Goal: Information Seeking & Learning: Learn about a topic

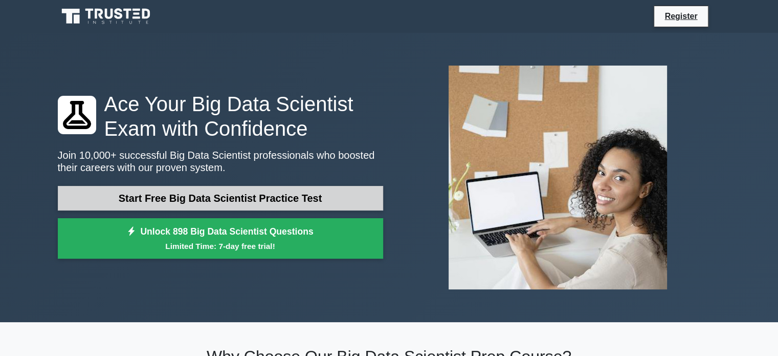
click at [208, 200] on link "Start Free Big Data Scientist Practice Test" at bounding box center [221, 198] width 326 height 25
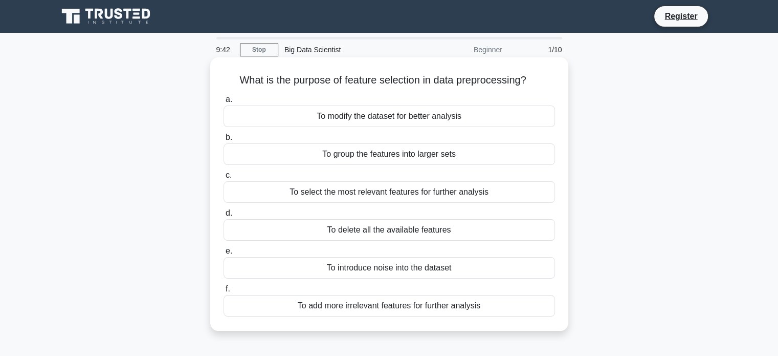
click at [377, 192] on div "To select the most relevant features for further analysis" at bounding box center [390, 191] width 332 height 21
click at [224, 179] on input "c. To select the most relevant features for further analysis" at bounding box center [224, 175] width 0 height 7
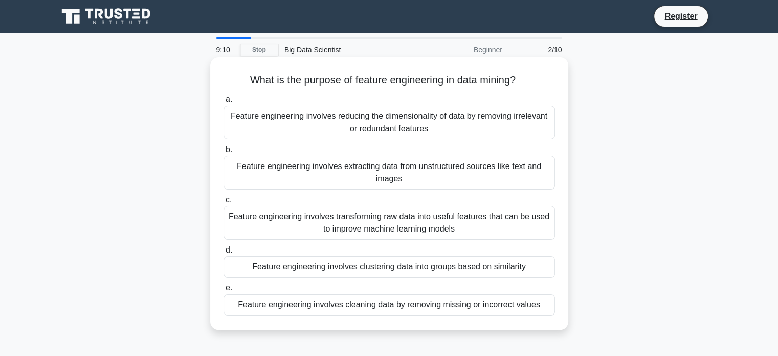
click at [301, 233] on div "Feature engineering involves transforming raw data into useful features that ca…" at bounding box center [390, 223] width 332 height 34
click at [224, 203] on input "c. Feature engineering involves transforming raw data into useful features that…" at bounding box center [224, 200] width 0 height 7
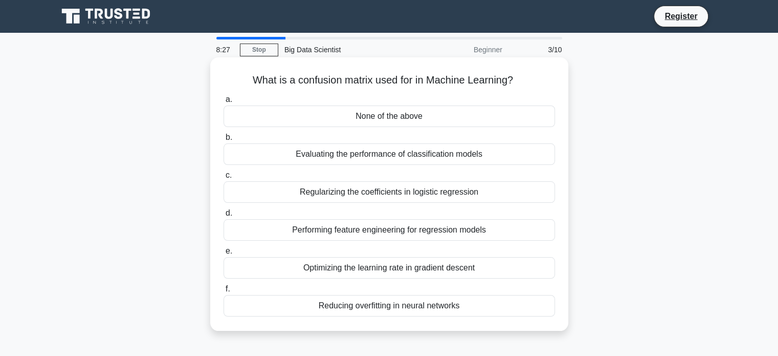
click at [334, 161] on div "Evaluating the performance of classification models" at bounding box center [390, 153] width 332 height 21
click at [224, 141] on input "b. Evaluating the performance of classification models" at bounding box center [224, 137] width 0 height 7
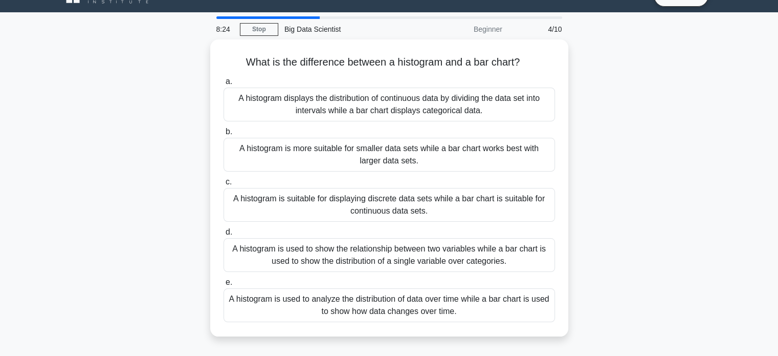
scroll to position [22, 0]
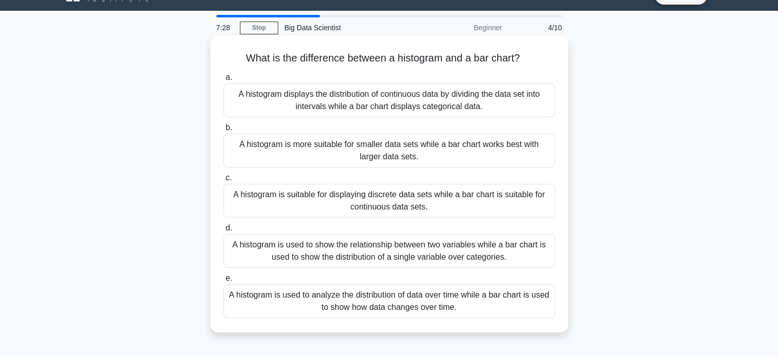
click at [252, 98] on div "A histogram displays the distribution of continuous data by dividing the data s…" at bounding box center [390, 100] width 332 height 34
click at [224, 81] on input "a. A histogram displays the distribution of continuous data by dividing the dat…" at bounding box center [224, 77] width 0 height 7
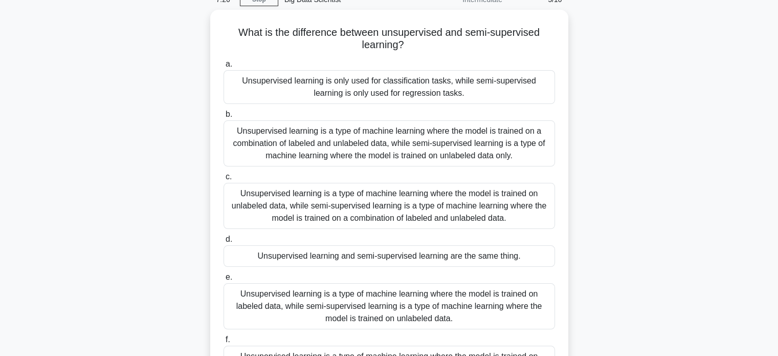
scroll to position [47, 0]
click at [323, 186] on div "Unsupervised learning is a type of machine learning where the model is trained …" at bounding box center [390, 206] width 332 height 46
click at [224, 181] on input "c. Unsupervised learning is a type of machine learning where the model is train…" at bounding box center [224, 177] width 0 height 7
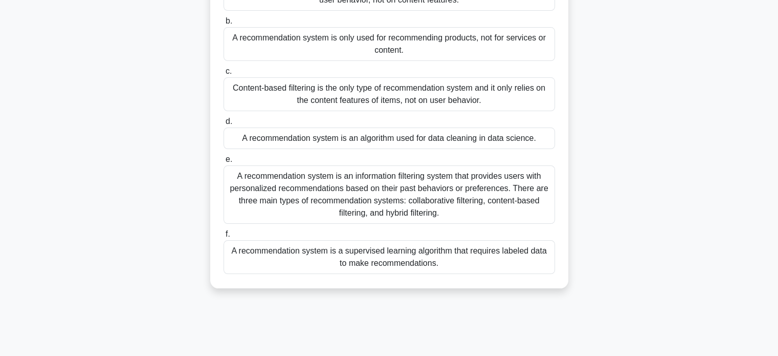
scroll to position [145, 0]
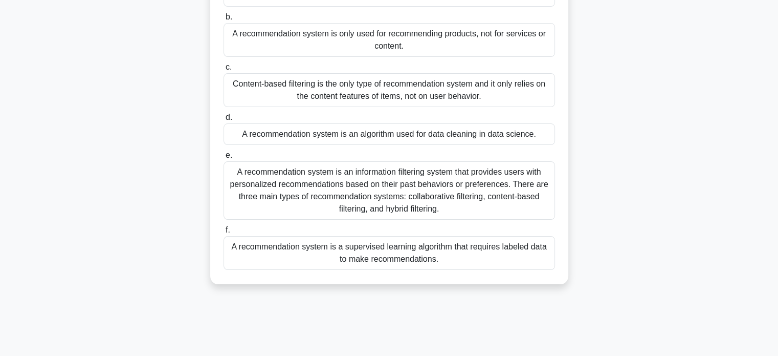
click at [293, 187] on div "A recommendation system is an information filtering system that provides users …" at bounding box center [390, 190] width 332 height 58
click at [224, 159] on input "e. A recommendation system is an information filtering system that provides use…" at bounding box center [224, 155] width 0 height 7
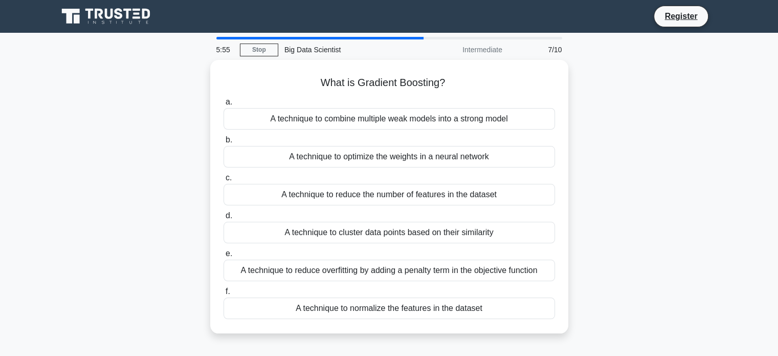
scroll to position [0, 0]
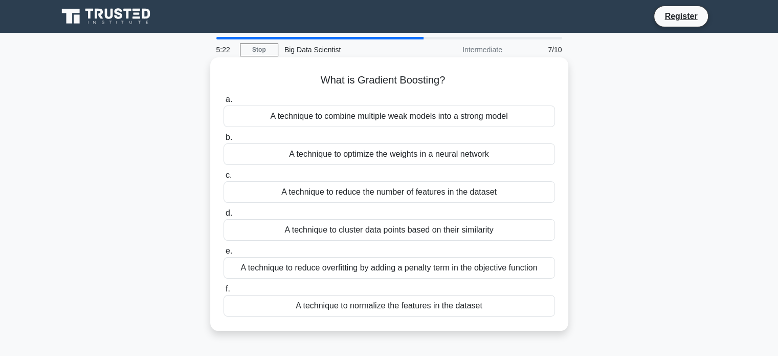
click at [332, 153] on div "A technique to optimize the weights in a neural network" at bounding box center [390, 153] width 332 height 21
click at [224, 141] on input "b. A technique to optimize the weights in a neural network" at bounding box center [224, 137] width 0 height 7
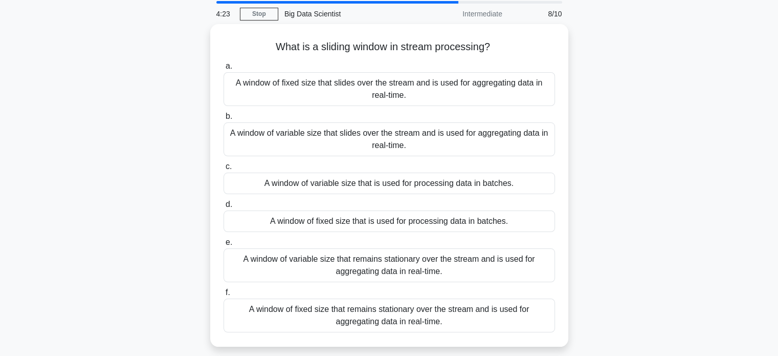
scroll to position [35, 0]
click at [295, 99] on div "A window of fixed size that slides over the stream and is used for aggregating …" at bounding box center [390, 88] width 332 height 34
click at [224, 68] on input "a. A window of fixed size that slides over the stream and is used for aggregati…" at bounding box center [224, 64] width 0 height 7
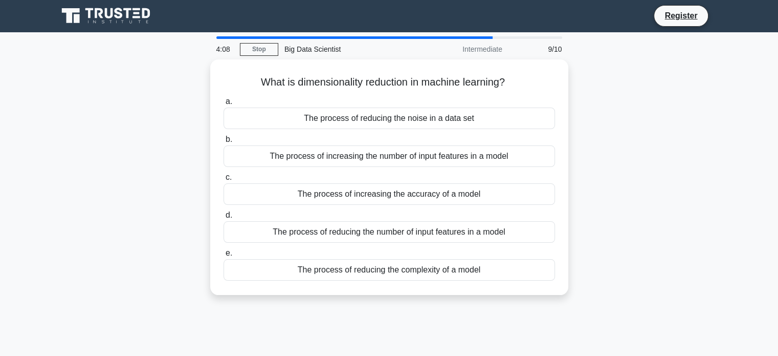
scroll to position [0, 0]
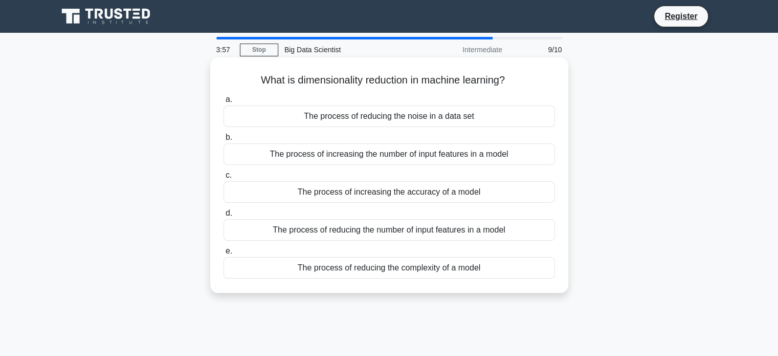
click at [291, 237] on div "The process of reducing the number of input features in a model" at bounding box center [390, 229] width 332 height 21
click at [224, 216] on input "d. The process of reducing the number of input features in a model" at bounding box center [224, 213] width 0 height 7
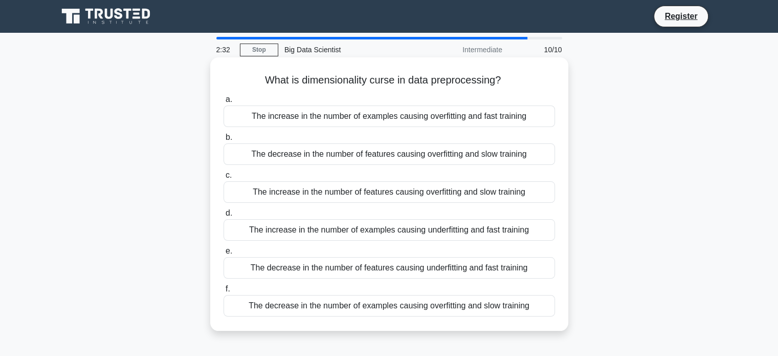
click at [280, 184] on div "The increase in the number of features causing overfitting and slow training" at bounding box center [390, 191] width 332 height 21
click at [224, 179] on input "c. The increase in the number of features causing overfitting and slow training" at bounding box center [224, 175] width 0 height 7
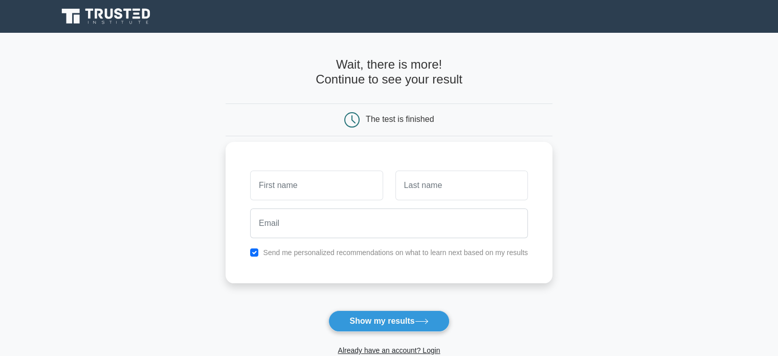
drag, startPoint x: 0, startPoint y: 0, endPoint x: 280, endPoint y: 184, distance: 335.1
click at [280, 184] on input "text" at bounding box center [316, 185] width 133 height 30
type input "Basma"
click at [442, 182] on input "text" at bounding box center [462, 185] width 133 height 30
type input "FAJOUI"
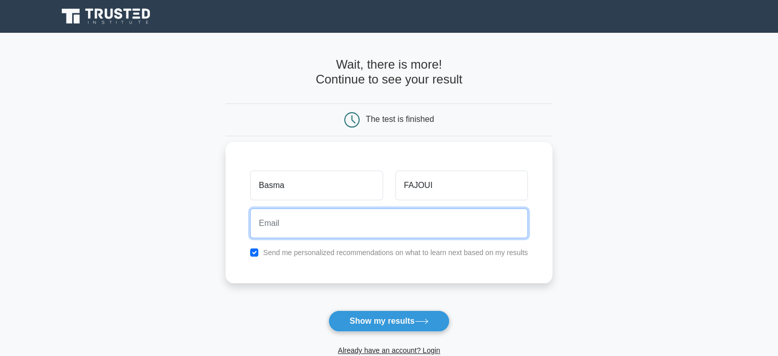
click at [428, 233] on input "email" at bounding box center [389, 223] width 278 height 30
type input "basmafajoui@gmail.com"
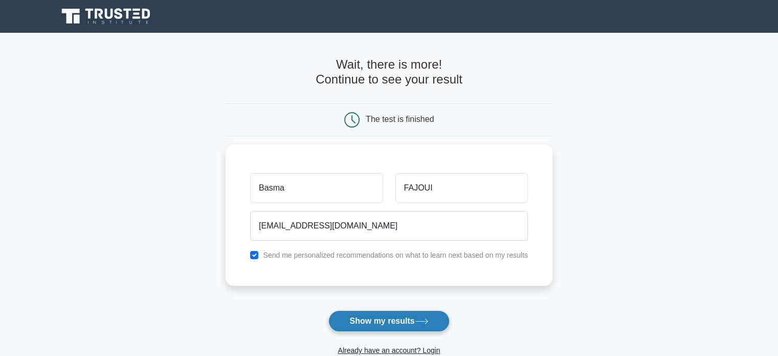
click at [392, 316] on button "Show my results" at bounding box center [389, 320] width 121 height 21
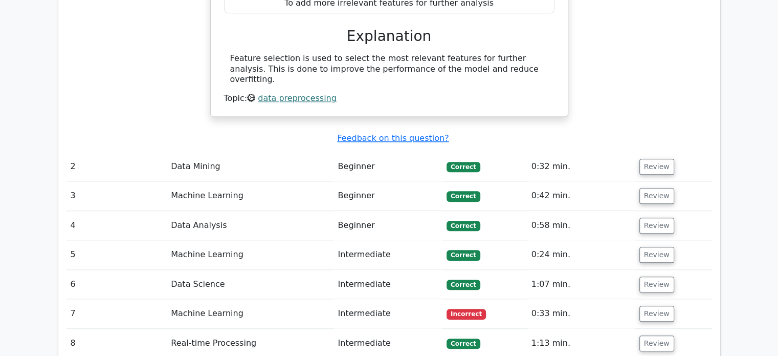
scroll to position [1073, 0]
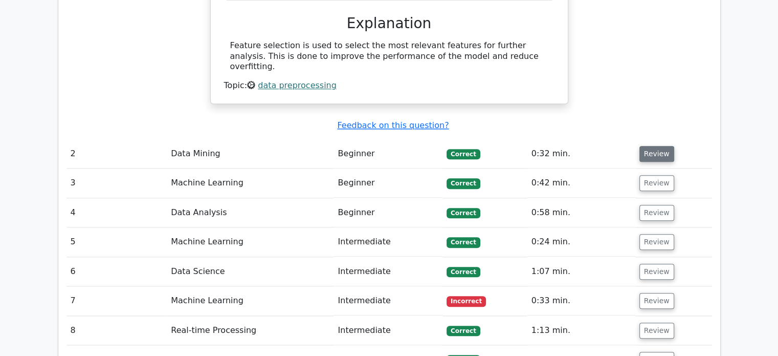
click at [655, 146] on button "Review" at bounding box center [657, 154] width 35 height 16
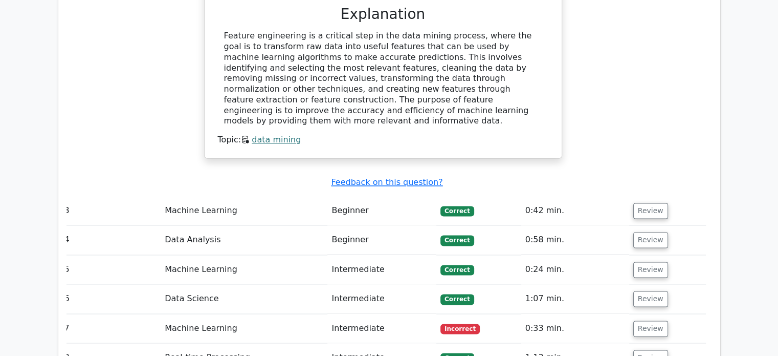
scroll to position [1494, 0]
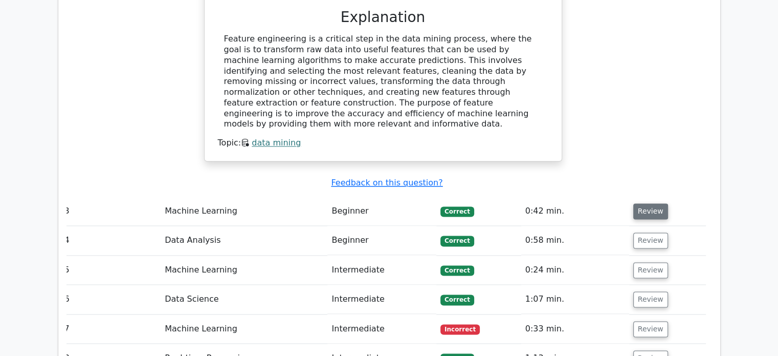
click at [642, 203] on button "Review" at bounding box center [651, 211] width 35 height 16
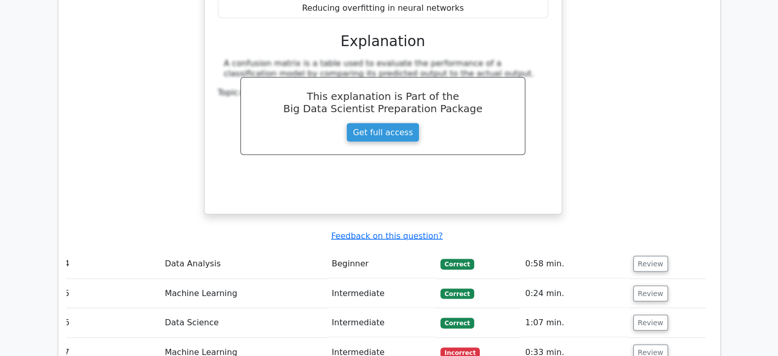
scroll to position [1941, 0]
click at [657, 255] on button "Review" at bounding box center [651, 263] width 35 height 16
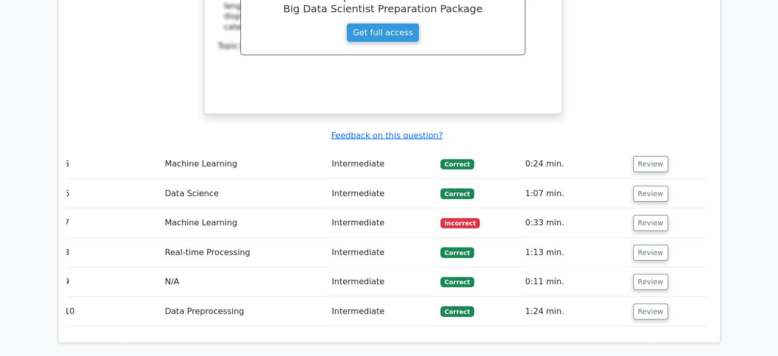
scroll to position [2569, 0]
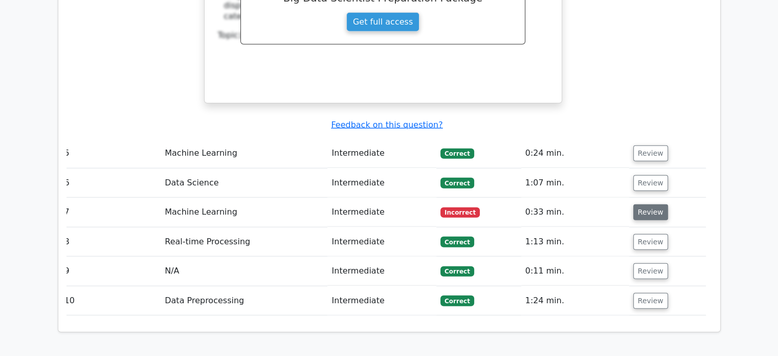
click at [654, 204] on button "Review" at bounding box center [651, 212] width 35 height 16
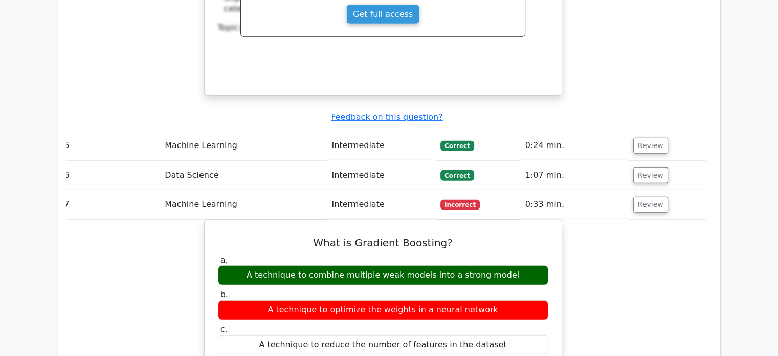
scroll to position [2573, 0]
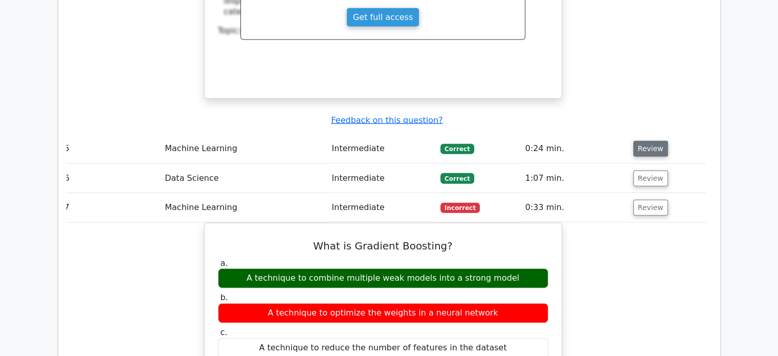
click at [657, 141] on button "Review" at bounding box center [651, 149] width 35 height 16
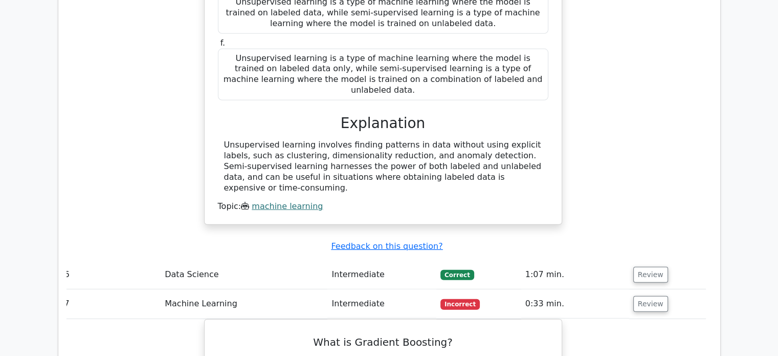
scroll to position [3017, 0]
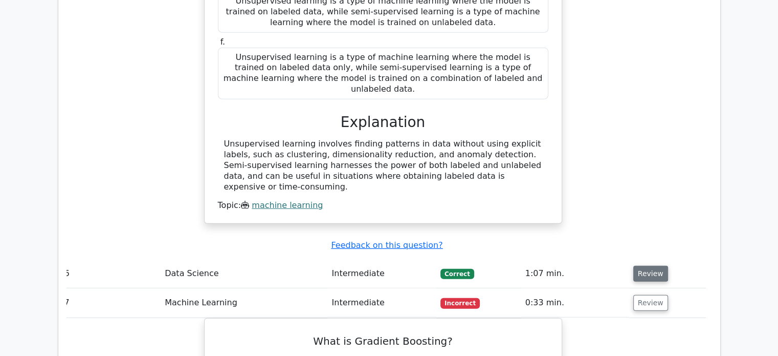
click at [654, 266] on button "Review" at bounding box center [651, 274] width 35 height 16
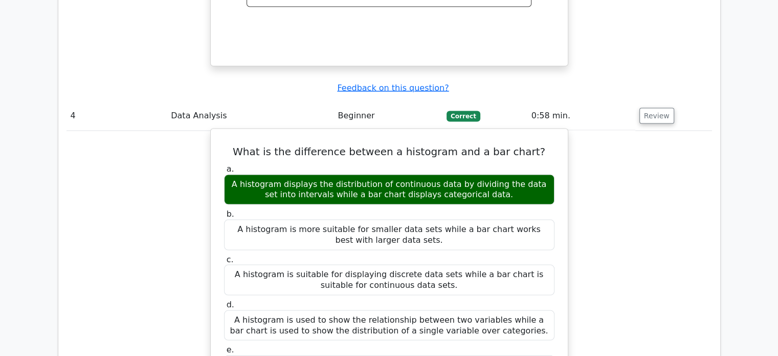
scroll to position [2088, 0]
drag, startPoint x: 250, startPoint y: 90, endPoint x: 483, endPoint y: 135, distance: 237.1
click at [483, 135] on div "What is the difference between a histogram and a bar chart? a. A histogram disp…" at bounding box center [389, 355] width 349 height 444
copy div "What is the difference between a histogram and a bar chart? a. A histogram disp…"
click at [483, 175] on div "A histogram displays the distribution of continuous data by dividing the data s…" at bounding box center [389, 190] width 331 height 31
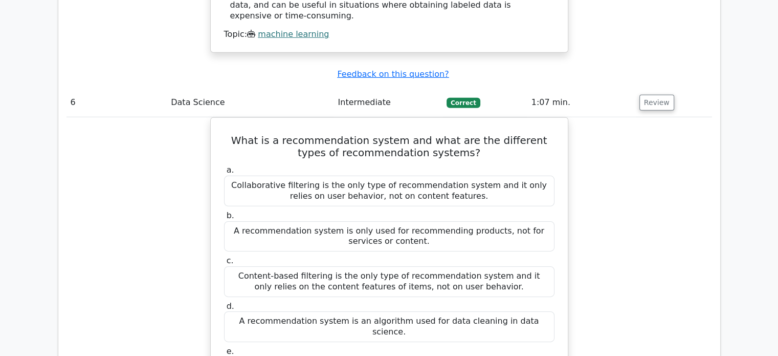
scroll to position [3187, 0]
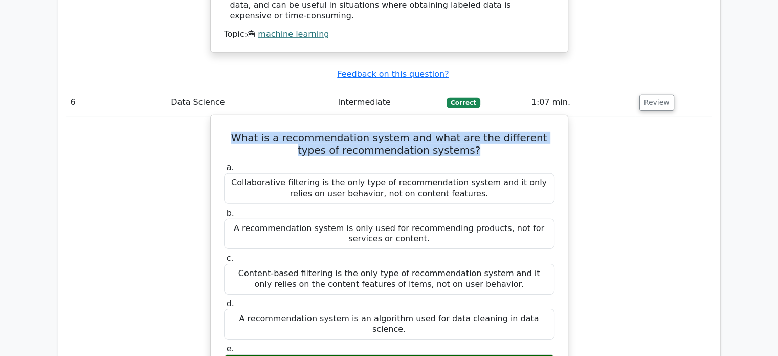
copy h5 "What is a recommendation system and what are the different types of recommendat…"
drag, startPoint x: 228, startPoint y: 27, endPoint x: 461, endPoint y: 40, distance: 233.3
click at [461, 132] on h5 "What is a recommendation system and what are the different types of recommendat…" at bounding box center [389, 144] width 333 height 25
copy div "A recommendation system is an information filtering system that provides users …"
drag, startPoint x: 231, startPoint y: 243, endPoint x: 457, endPoint y: 278, distance: 227.9
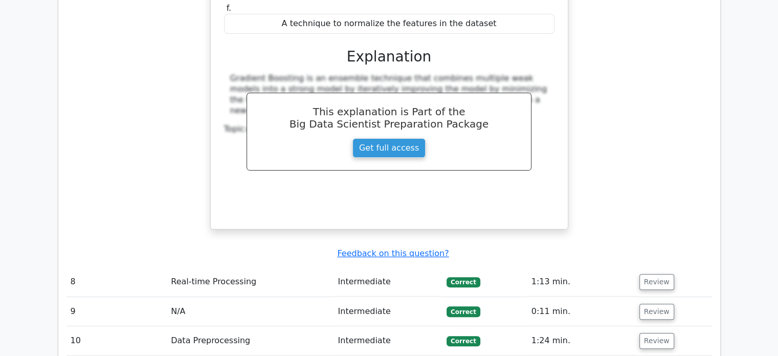
scroll to position [4114, 0]
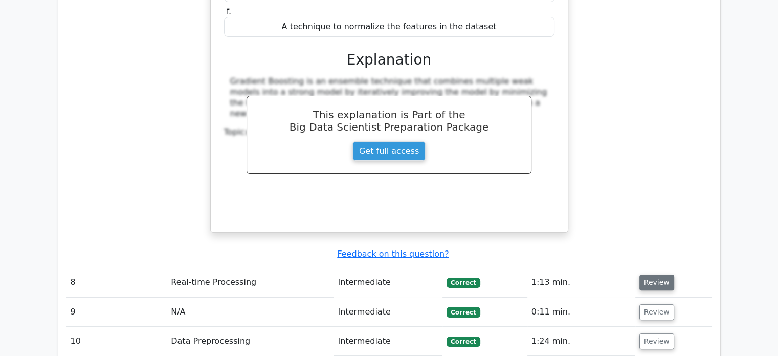
click at [647, 274] on button "Review" at bounding box center [657, 282] width 35 height 16
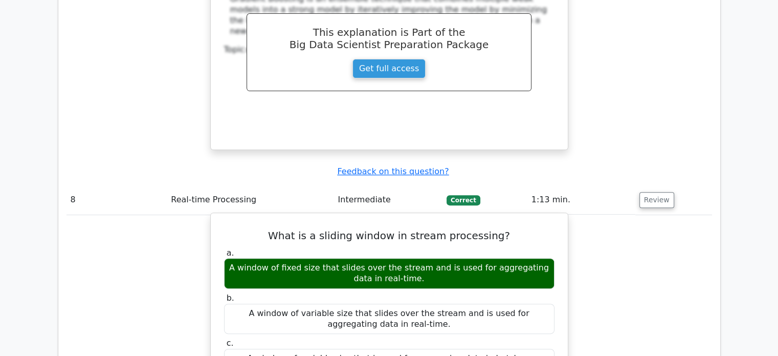
scroll to position [4199, 0]
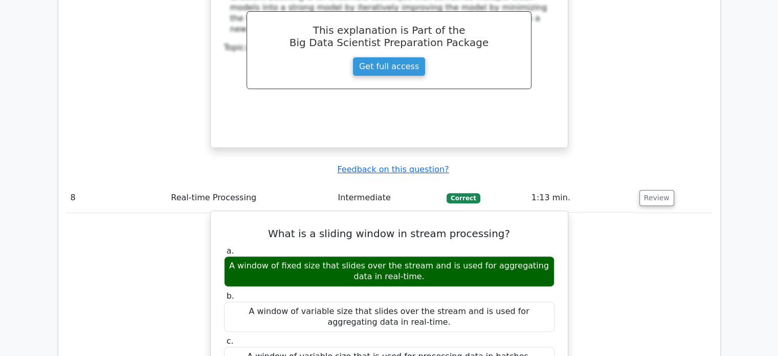
drag, startPoint x: 279, startPoint y: 98, endPoint x: 411, endPoint y: 145, distance: 140.0
copy div "What is a sliding window in stream processing? a. A window of fixed size that s…"
click at [411, 256] on div "A window of fixed size that slides over the stream and is used for aggregating …" at bounding box center [389, 271] width 331 height 31
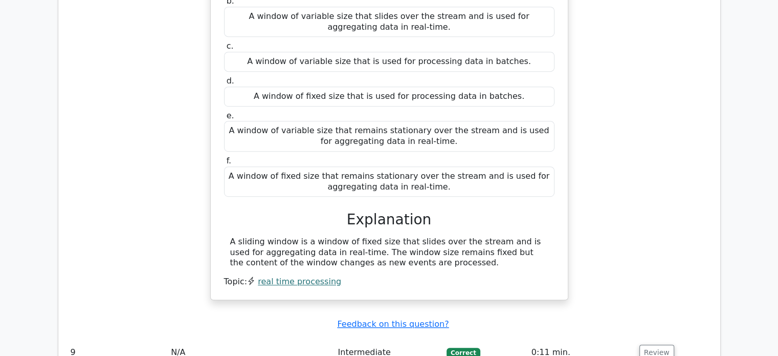
scroll to position [4494, 0]
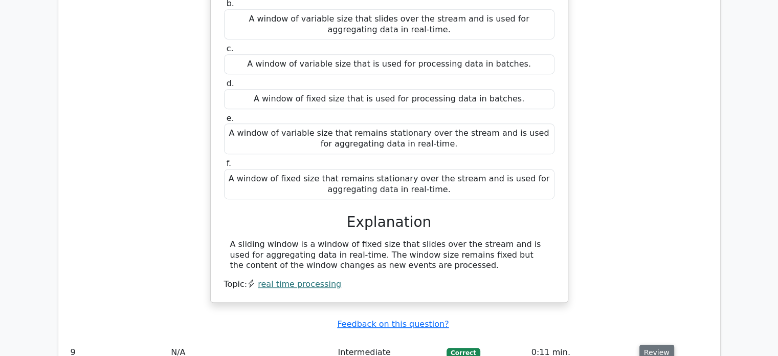
click at [652, 344] on button "Review" at bounding box center [657, 352] width 35 height 16
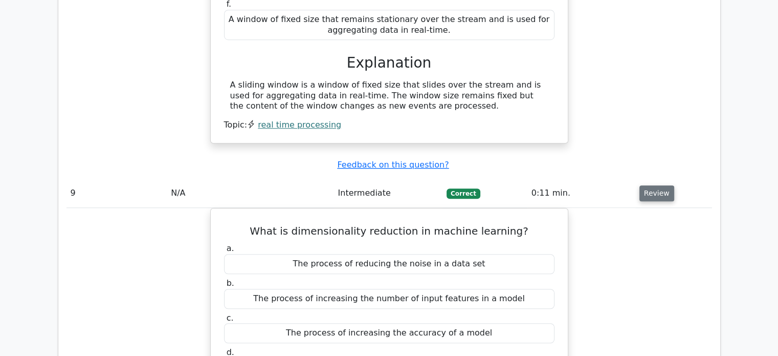
scroll to position [4653, 0]
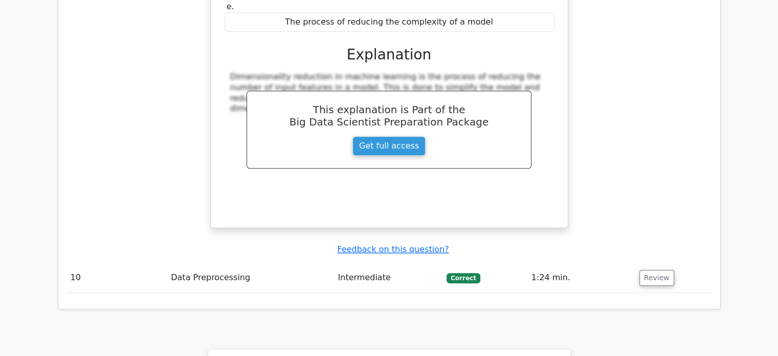
scroll to position [5034, 0]
click at [653, 269] on button "Review" at bounding box center [657, 277] width 35 height 16
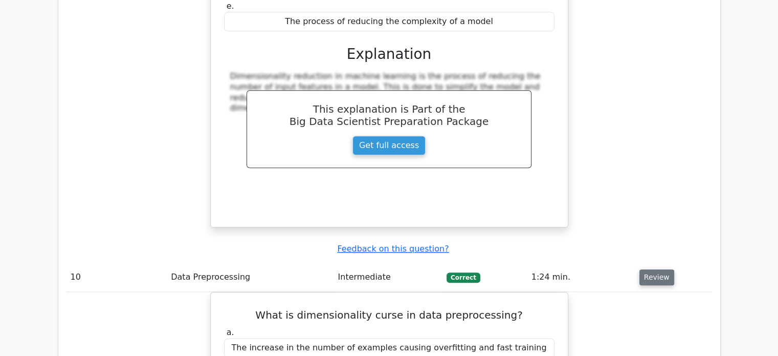
click at [653, 269] on button "Review" at bounding box center [657, 277] width 35 height 16
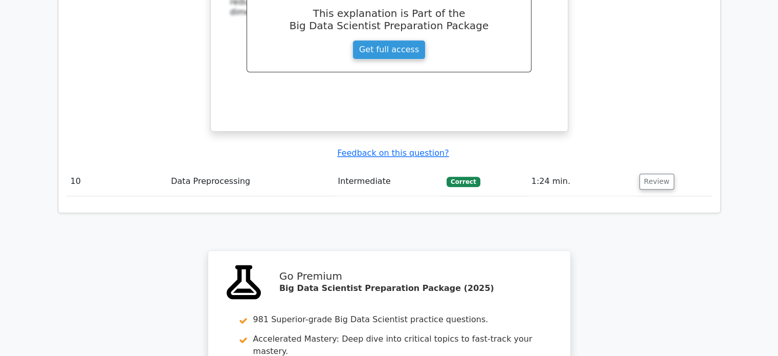
scroll to position [5131, 0]
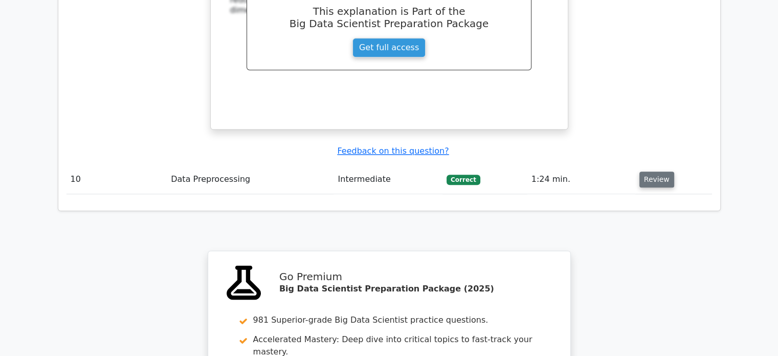
click at [657, 171] on button "Review" at bounding box center [657, 179] width 35 height 16
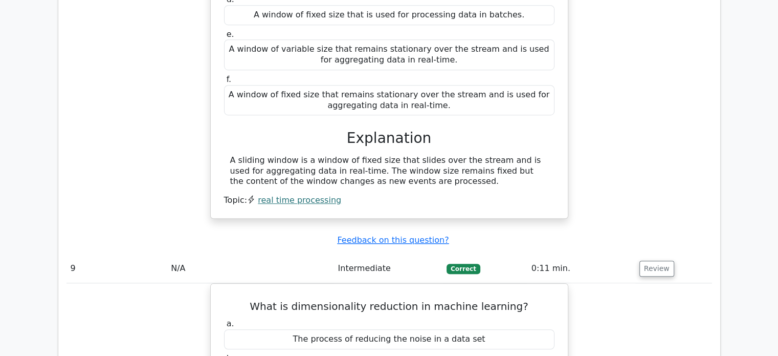
scroll to position [4578, 0]
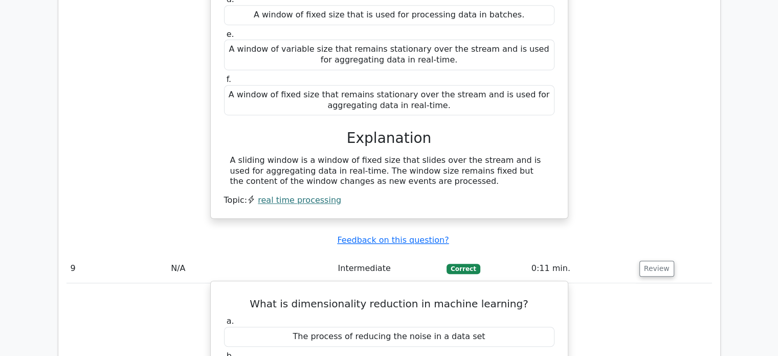
click at [365, 297] on h5 "What is dimensionality reduction in machine learning?" at bounding box center [389, 303] width 333 height 12
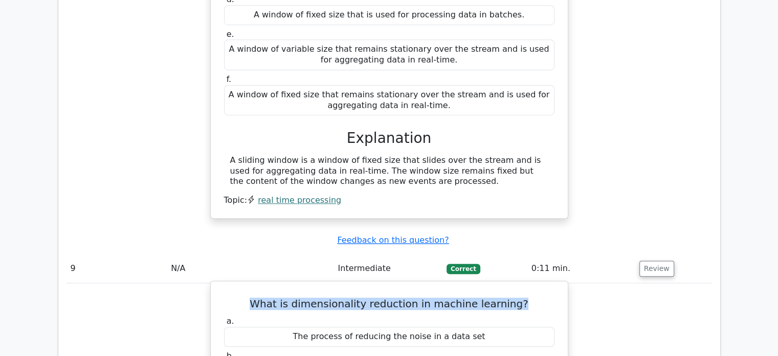
click at [365, 297] on h5 "What is dimensionality reduction in machine learning?" at bounding box center [389, 303] width 333 height 12
copy div "What is dimensionality reduction in machine learning?"
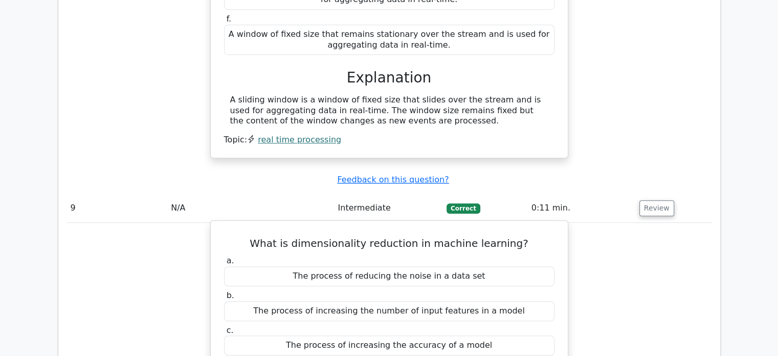
copy div "The process of reducing the number of input features in a model"
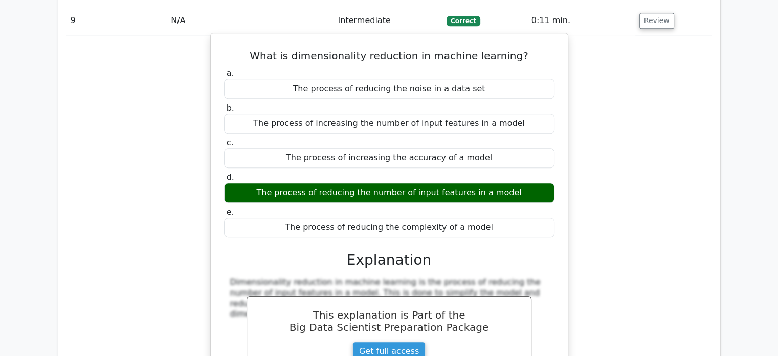
scroll to position [4830, 0]
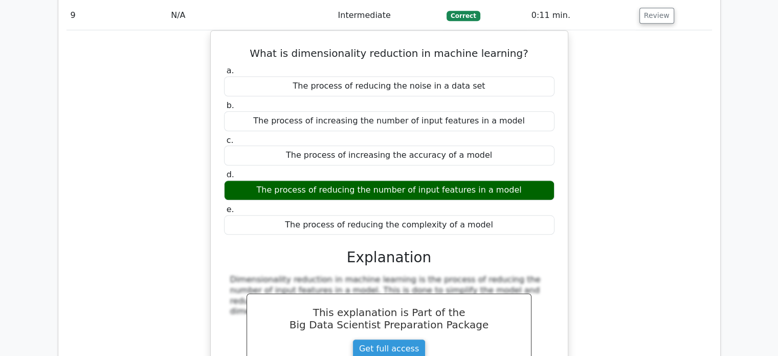
click at [616, 157] on div "What is dimensionality reduction in machine learning? a. The process of reducin…" at bounding box center [390, 236] width 646 height 413
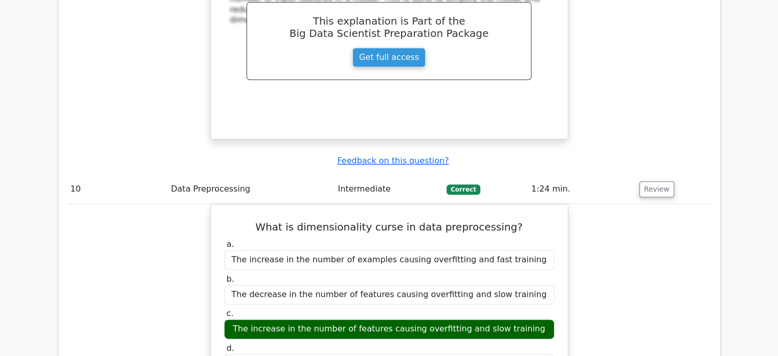
scroll to position [5122, 0]
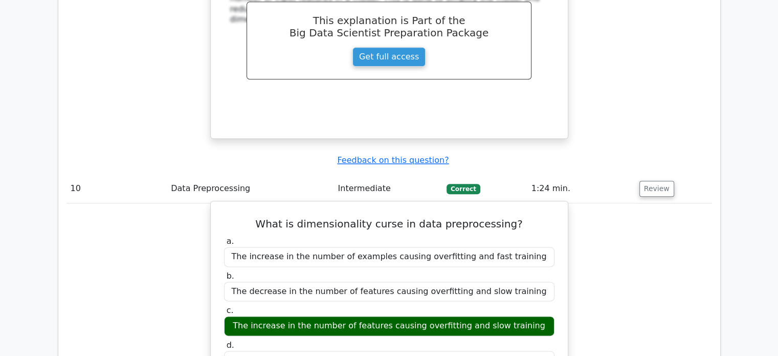
click at [459, 218] on h5 "What is dimensionality curse in data preprocessing?" at bounding box center [389, 224] width 333 height 12
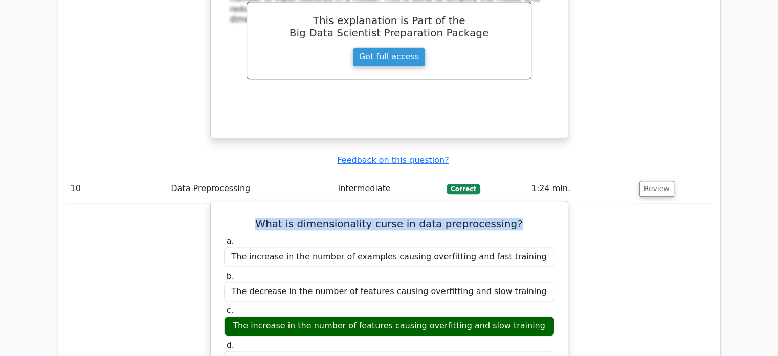
click at [459, 218] on h5 "What is dimensionality curse in data preprocessing?" at bounding box center [389, 224] width 333 height 12
copy div "What is dimensionality curse in data preprocessing?"
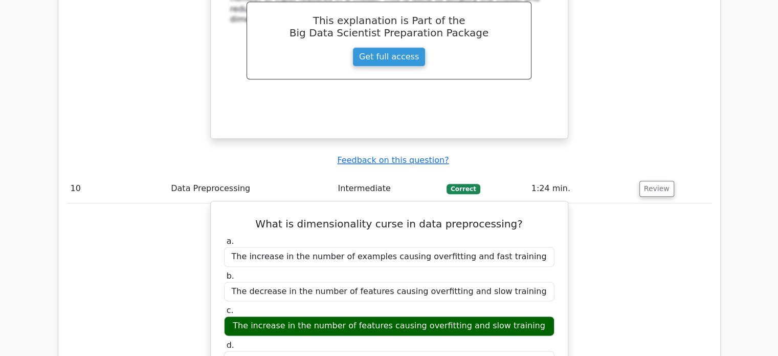
click at [310, 316] on div "The increase in the number of features causing overfitting and slow training" at bounding box center [389, 326] width 331 height 20
copy div "The increase in the number of features causing overfitting and slow training"
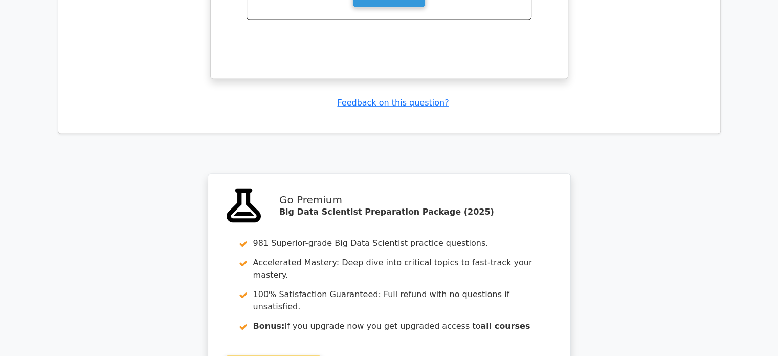
scroll to position [5728, 0]
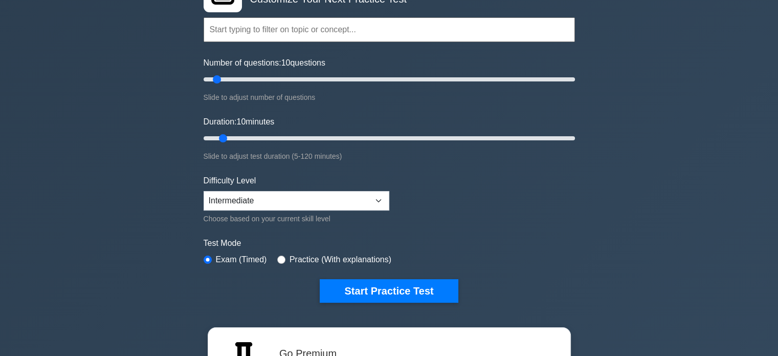
scroll to position [84, 0]
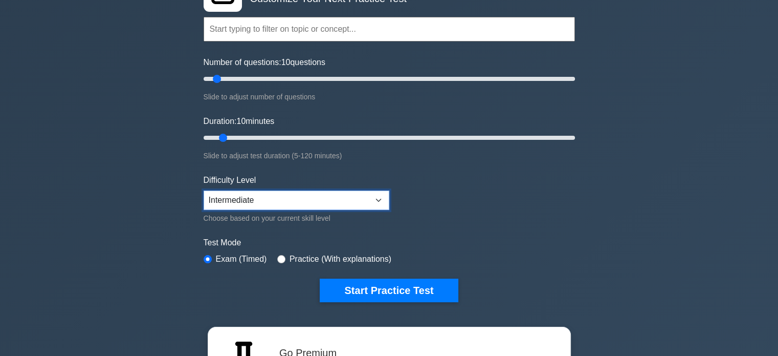
click at [368, 190] on select "Beginner Intermediate Expert" at bounding box center [297, 199] width 186 height 19
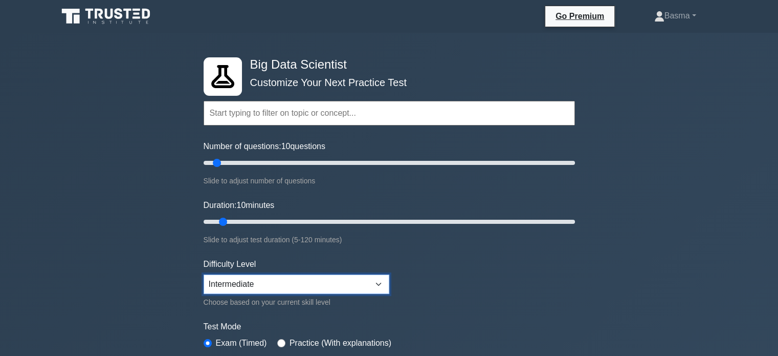
scroll to position [2, 0]
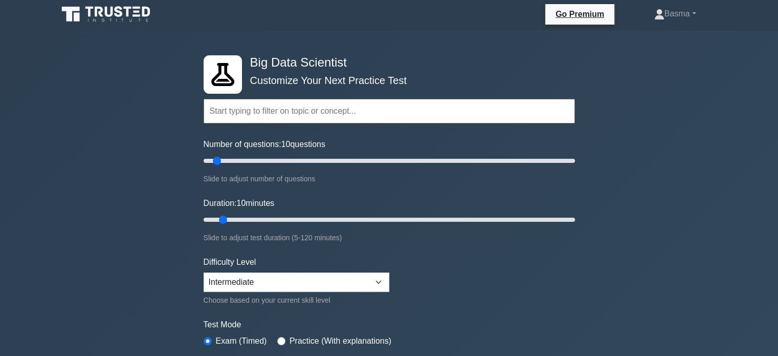
click at [388, 115] on input "text" at bounding box center [390, 111] width 372 height 25
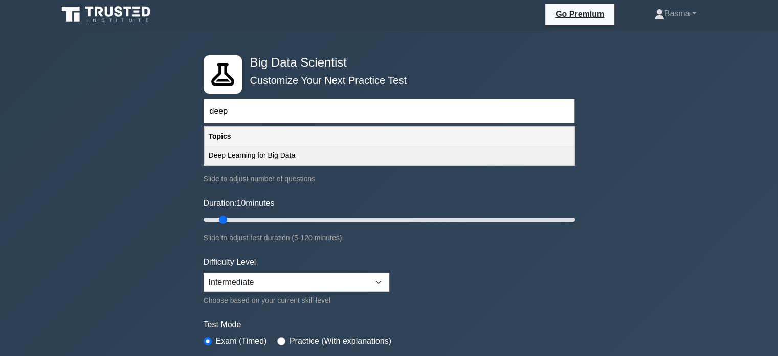
click at [378, 147] on div "Deep Learning for Big Data" at bounding box center [390, 155] width 370 height 19
type input "Deep Learning for Big Data"
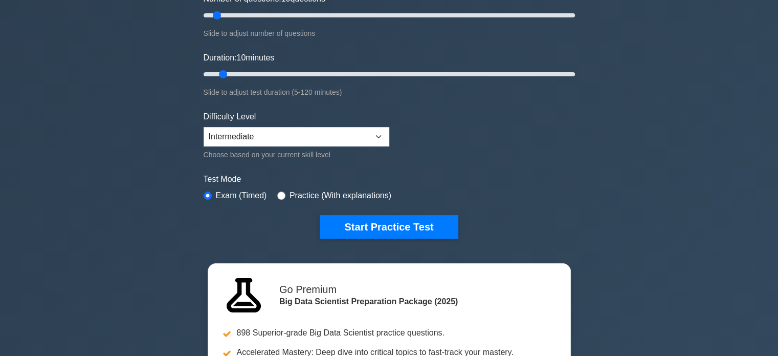
scroll to position [146, 0]
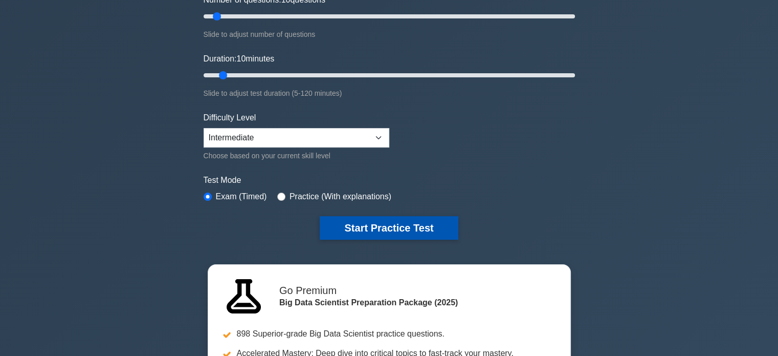
click at [378, 234] on button "Start Practice Test" at bounding box center [389, 228] width 138 height 24
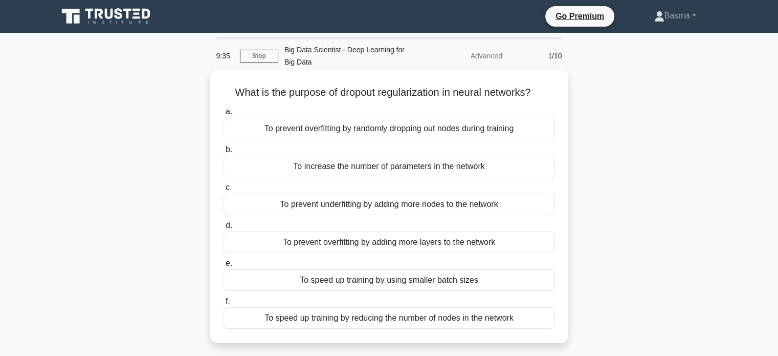
click at [512, 316] on div "To speed up training by reducing the number of nodes in the network" at bounding box center [390, 317] width 332 height 21
click at [224, 305] on input "f. To speed up training by reducing the number of nodes in the network" at bounding box center [224, 301] width 0 height 7
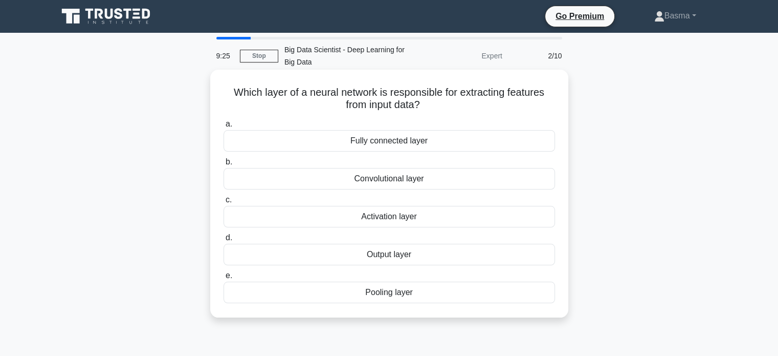
click at [503, 187] on div "Convolutional layer" at bounding box center [390, 178] width 332 height 21
click at [224, 165] on input "b. Convolutional layer" at bounding box center [224, 162] width 0 height 7
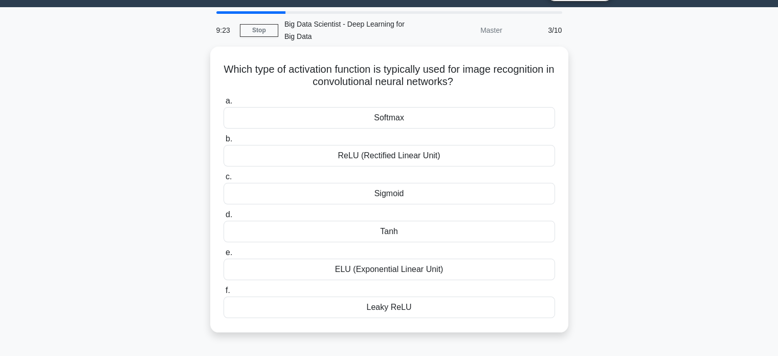
scroll to position [27, 0]
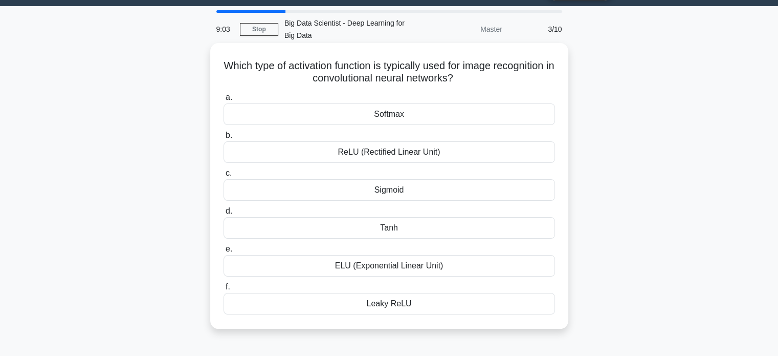
click at [523, 190] on div "Sigmoid" at bounding box center [390, 189] width 332 height 21
click at [224, 177] on input "c. Sigmoid" at bounding box center [224, 173] width 0 height 7
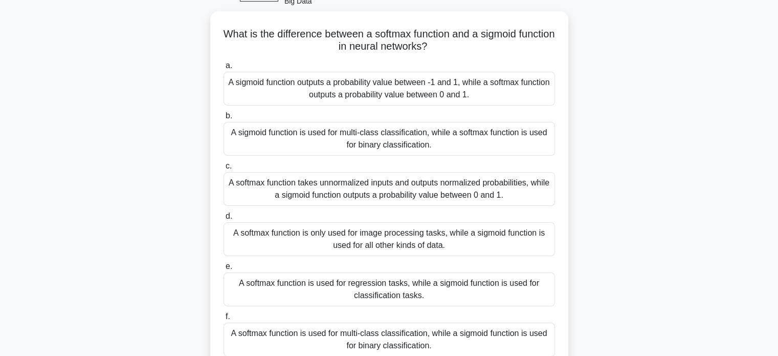
scroll to position [60, 0]
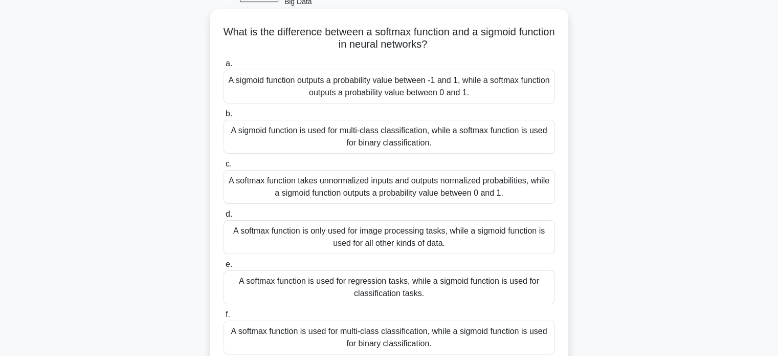
click at [495, 185] on div "A softmax function takes unnormalized inputs and outputs normalized probabiliti…" at bounding box center [390, 187] width 332 height 34
click at [224, 167] on input "c. A softmax function takes unnormalized inputs and outputs normalized probabil…" at bounding box center [224, 164] width 0 height 7
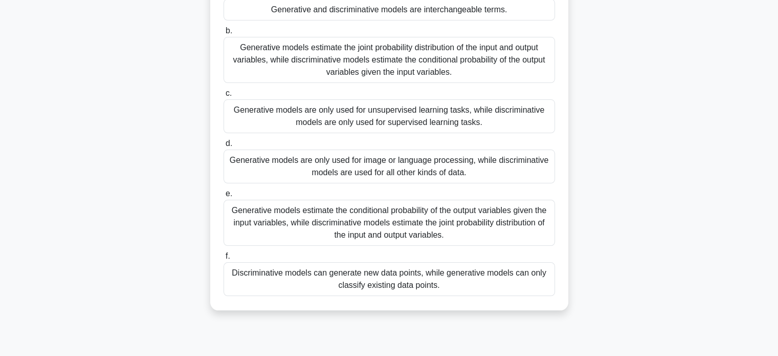
scroll to position [131, 0]
click at [429, 233] on div "Generative models estimate the conditional probability of the output variables …" at bounding box center [390, 223] width 332 height 46
click at [224, 197] on input "e. Generative models estimate the conditional probability of the output variabl…" at bounding box center [224, 193] width 0 height 7
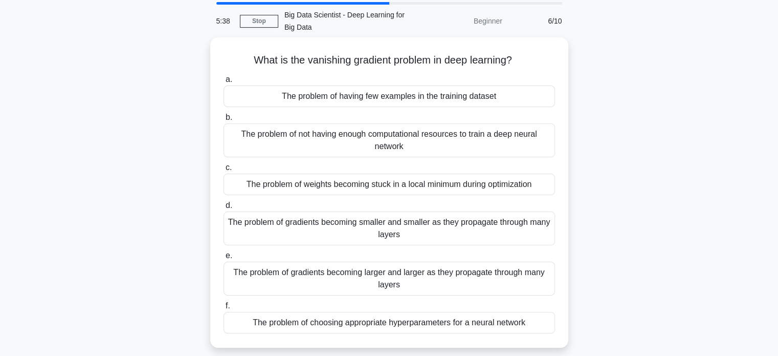
scroll to position [35, 0]
click at [429, 233] on div "The problem of gradients becoming smaller and smaller as they propagate through…" at bounding box center [390, 228] width 332 height 34
click at [224, 209] on input "d. The problem of gradients becoming smaller and smaller as they propagate thro…" at bounding box center [224, 205] width 0 height 7
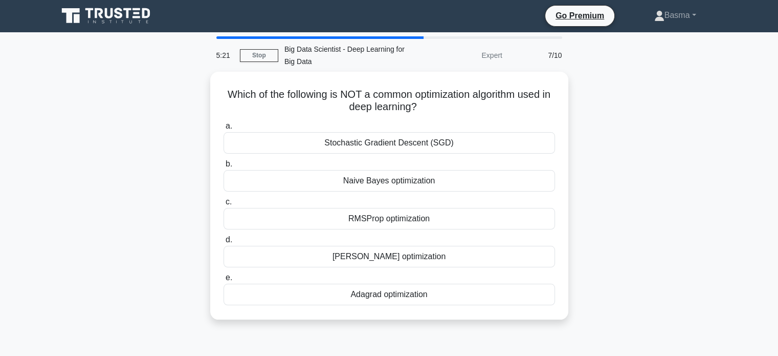
scroll to position [0, 0]
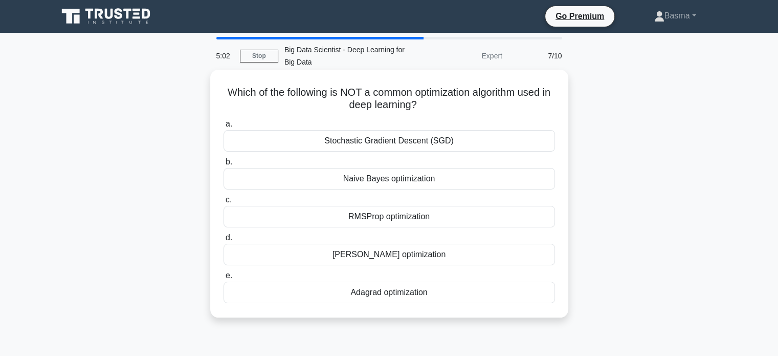
click at [241, 290] on div "Adagrad optimization" at bounding box center [390, 291] width 332 height 21
click at [224, 279] on input "e. Adagrad optimization" at bounding box center [224, 275] width 0 height 7
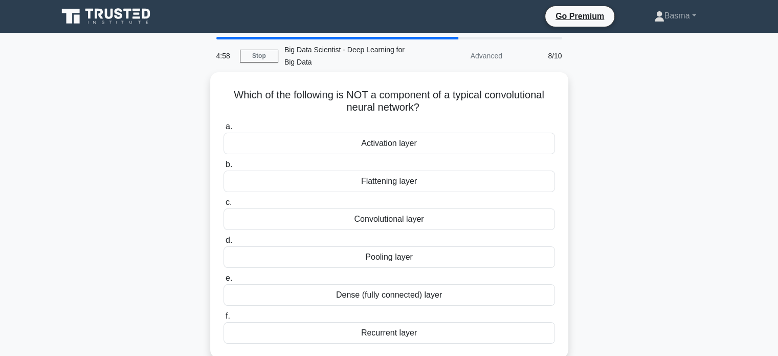
scroll to position [16, 0]
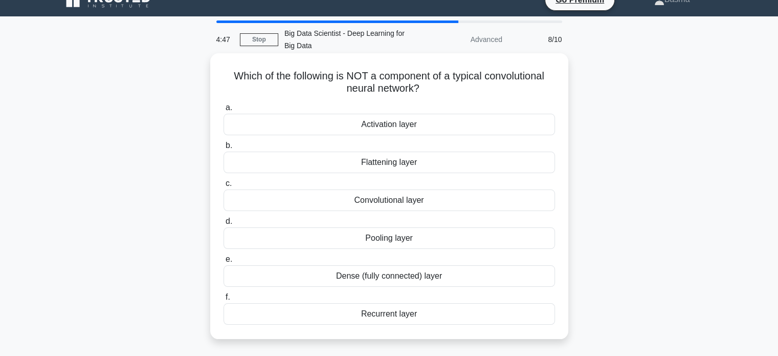
click at [256, 167] on div "Flattening layer" at bounding box center [390, 161] width 332 height 21
click at [224, 149] on input "b. Flattening layer" at bounding box center [224, 145] width 0 height 7
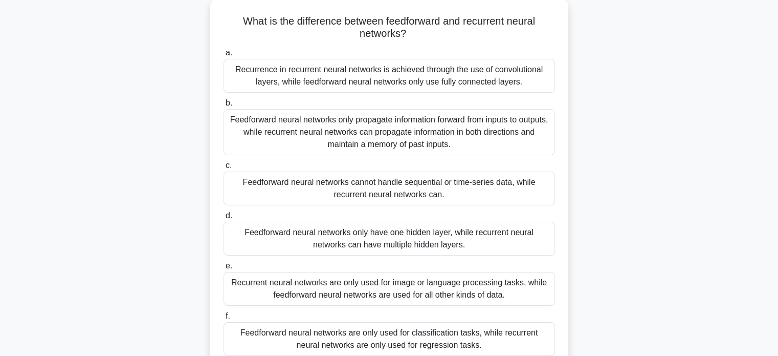
scroll to position [72, 0]
click at [287, 137] on div "Feedforward neural networks only propagate information forward from inputs to o…" at bounding box center [390, 132] width 332 height 46
click at [224, 106] on input "b. Feedforward neural networks only propagate information forward from inputs t…" at bounding box center [224, 102] width 0 height 7
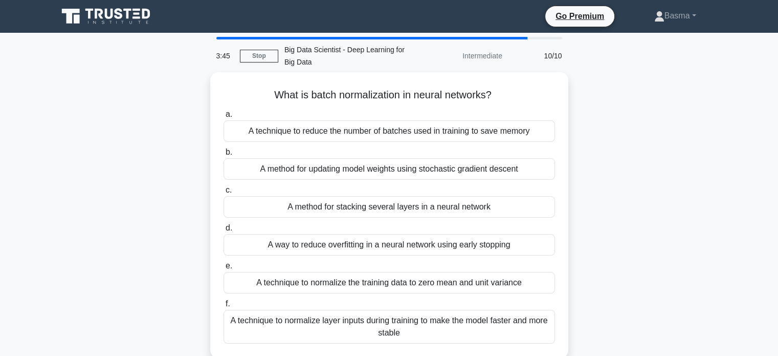
scroll to position [0, 0]
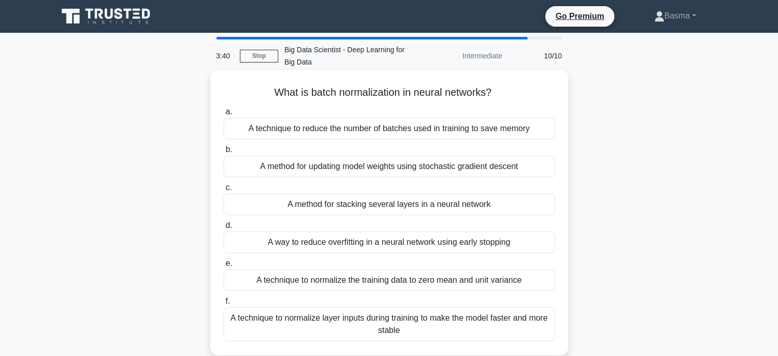
click at [243, 133] on div "A technique to reduce the number of batches used in training to save memory" at bounding box center [390, 128] width 332 height 21
click at [224, 115] on input "a. A technique to reduce the number of batches used in training to save memory" at bounding box center [224, 112] width 0 height 7
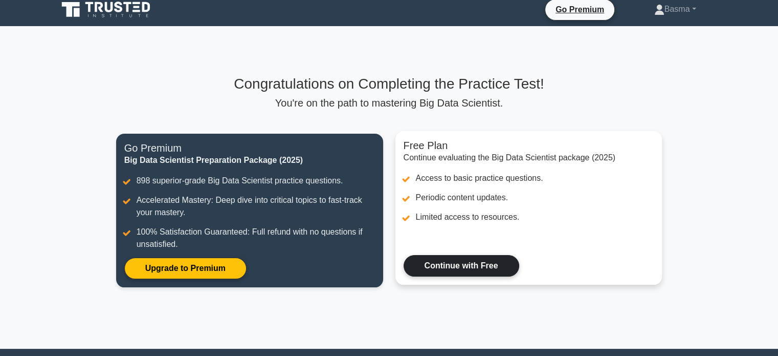
scroll to position [6, 0]
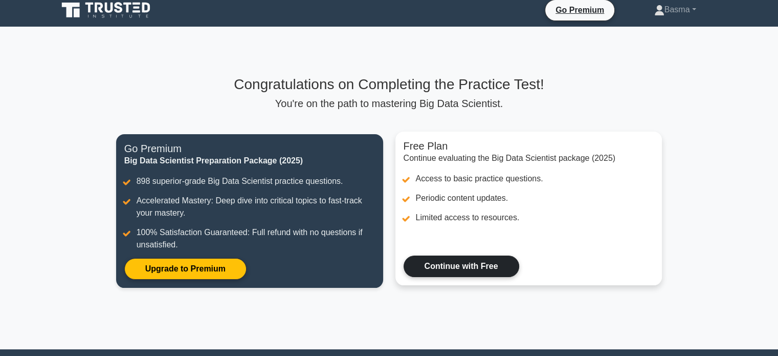
click at [491, 267] on link "Continue with Free" at bounding box center [462, 265] width 116 height 21
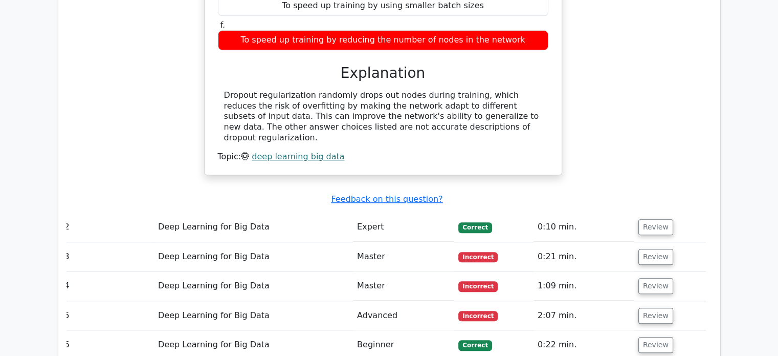
scroll to position [988, 0]
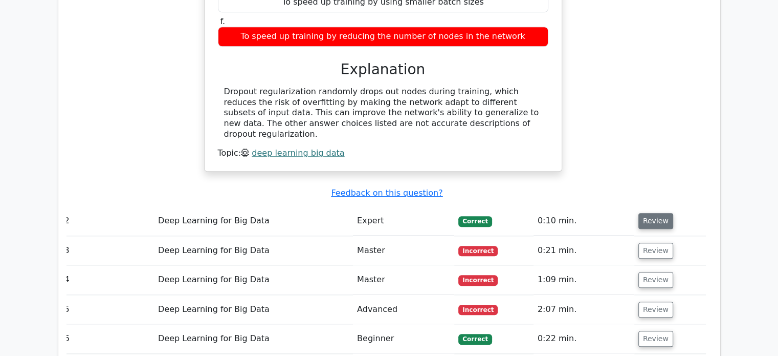
click at [646, 213] on button "Review" at bounding box center [656, 221] width 35 height 16
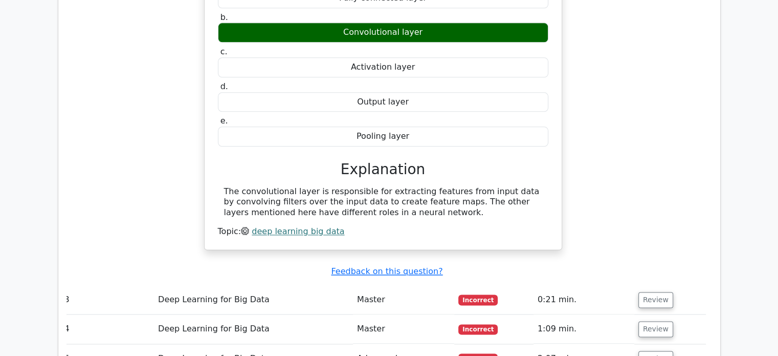
scroll to position [1357, 0]
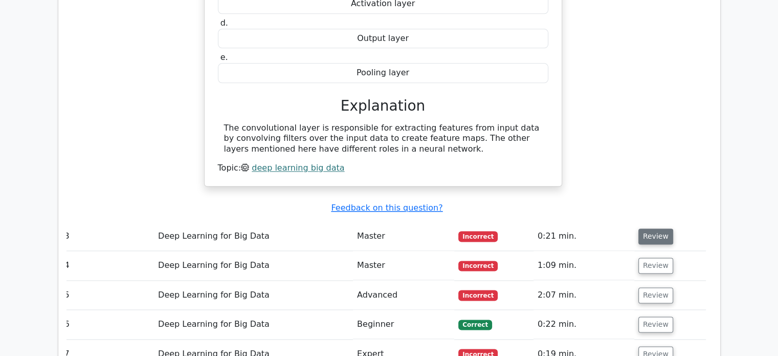
click at [646, 228] on button "Review" at bounding box center [656, 236] width 35 height 16
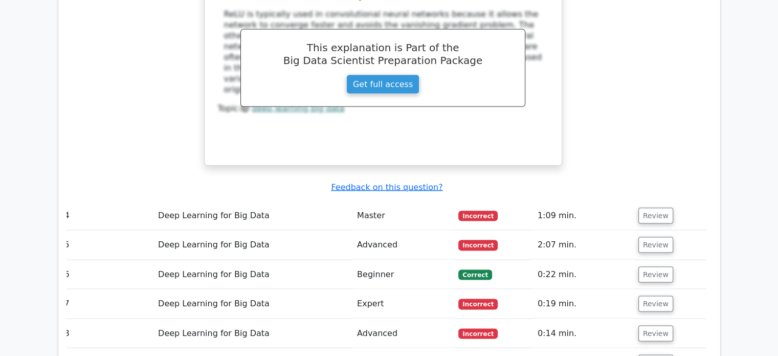
scroll to position [1890, 0]
click at [663, 207] on button "Review" at bounding box center [656, 215] width 35 height 16
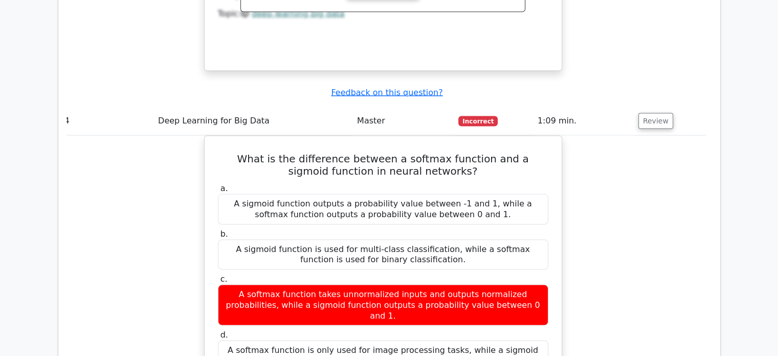
scroll to position [1982, 0]
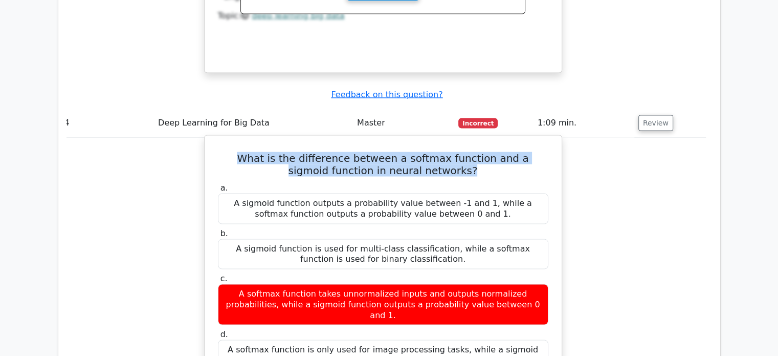
drag, startPoint x: 229, startPoint y: 103, endPoint x: 459, endPoint y: 122, distance: 230.0
click at [459, 152] on h5 "What is the difference between a softmax function and a sigmoid function in neu…" at bounding box center [383, 164] width 333 height 25
copy h5 "What is the difference between a softmax function and a sigmoid function in neu…"
click at [459, 152] on h5 "What is the difference between a softmax function and a sigmoid function in neu…" at bounding box center [383, 164] width 333 height 25
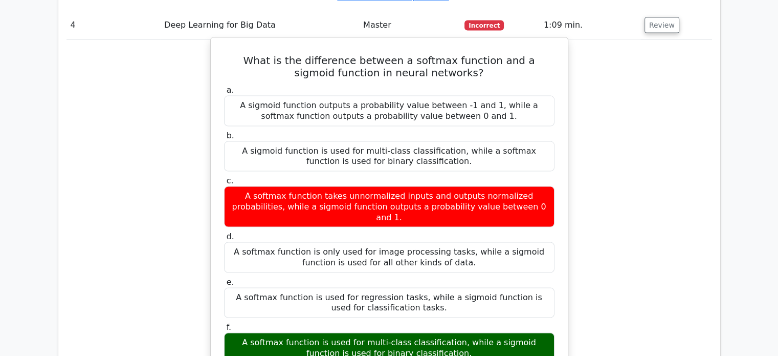
scroll to position [2080, 0]
drag, startPoint x: 233, startPoint y: 275, endPoint x: 461, endPoint y: 292, distance: 227.9
click at [461, 332] on div "A softmax function is used for multi-class classification, while a sigmoid func…" at bounding box center [389, 347] width 331 height 31
copy div "A softmax function is used for multi-class classification, while a sigmoid func…"
click at [461, 332] on div "A softmax function is used for multi-class classification, while a sigmoid func…" at bounding box center [389, 347] width 331 height 31
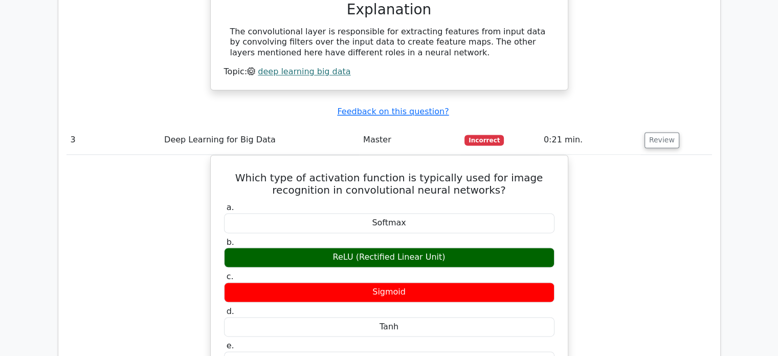
scroll to position [1455, 0]
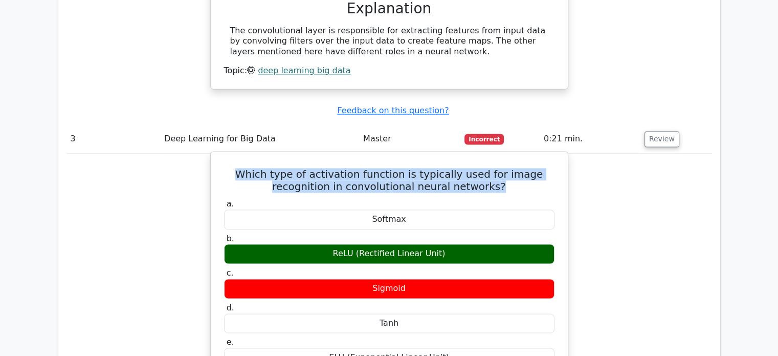
copy h5 "Which type of activation function is typically used for image recognition in co…"
drag, startPoint x: 251, startPoint y: 118, endPoint x: 500, endPoint y: 138, distance: 249.5
click at [500, 168] on h5 "Which type of activation function is typically used for image recognition in co…" at bounding box center [389, 180] width 333 height 25
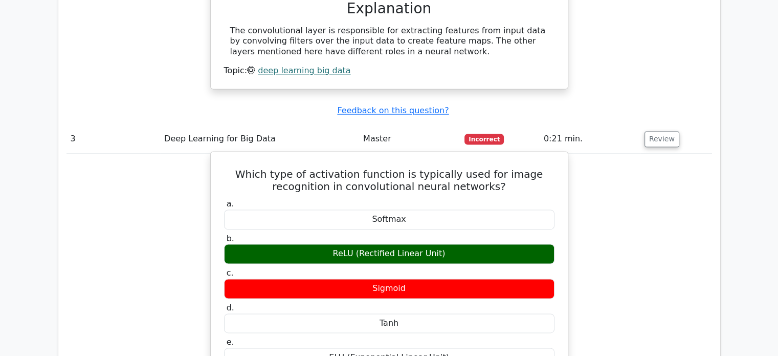
click at [370, 244] on div "ReLU (Rectified Linear Unit)" at bounding box center [389, 254] width 331 height 20
copy div "ReLU (Rectified Linear Unit)"
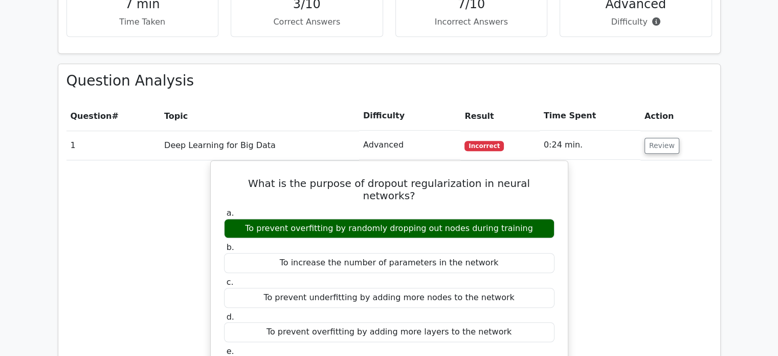
scroll to position [610, 0]
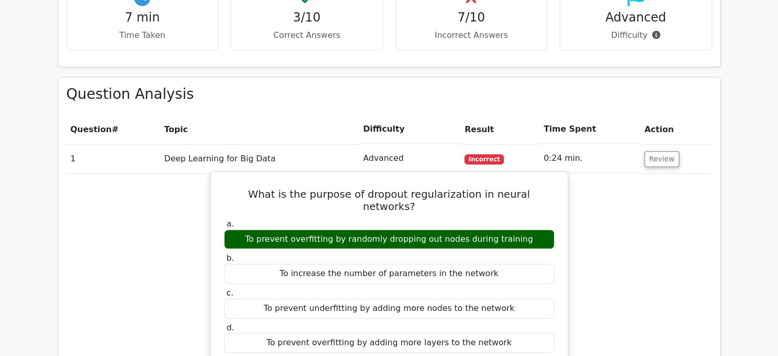
click at [354, 188] on h5 "What is the purpose of dropout regularization in neural networks?" at bounding box center [389, 200] width 333 height 25
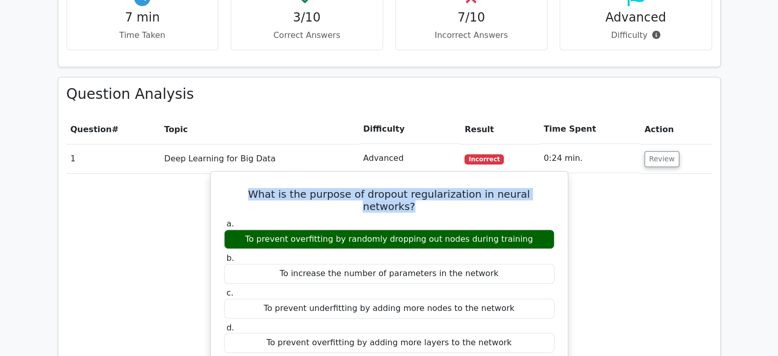
click at [354, 188] on h5 "What is the purpose of dropout regularization in neural networks?" at bounding box center [389, 200] width 333 height 25
copy div "What is the purpose of dropout regularization in neural networks?"
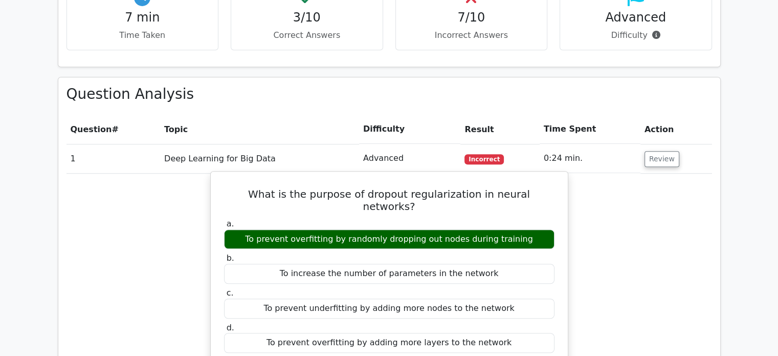
click at [308, 229] on div "To prevent overfitting by randomly dropping out nodes during training" at bounding box center [389, 239] width 331 height 20
copy div "To prevent overfitting by randomly dropping out nodes during training"
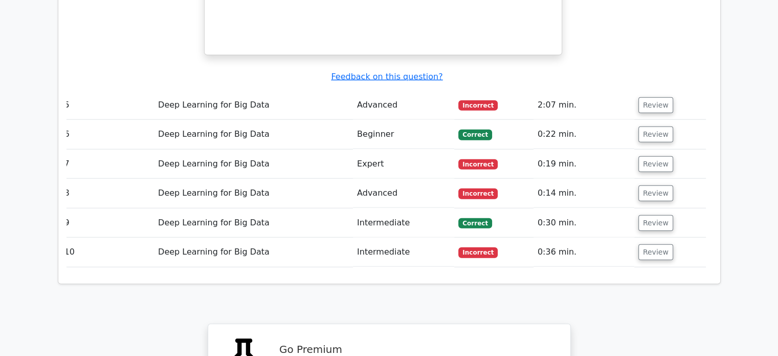
scroll to position [2490, 0]
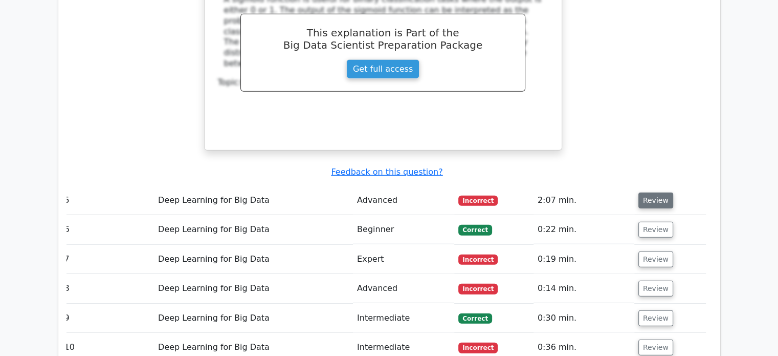
click at [665, 192] on button "Review" at bounding box center [656, 200] width 35 height 16
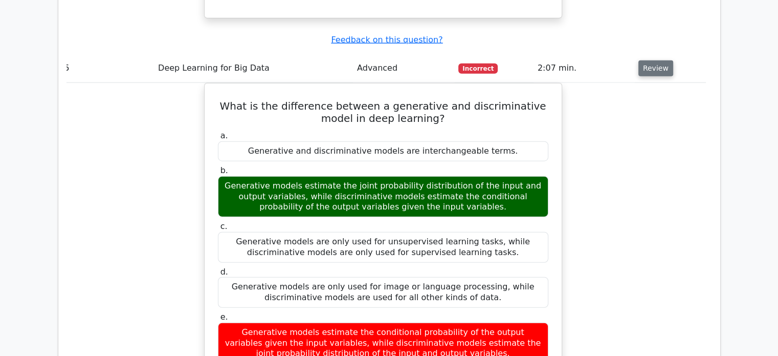
scroll to position [2619, 0]
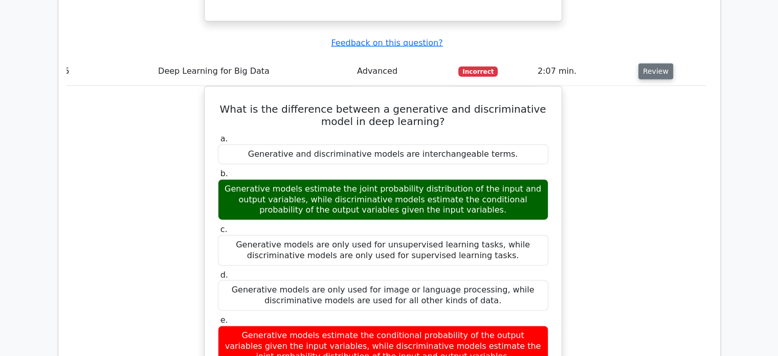
click at [665, 139] on div "What is the difference between a generative and discriminative model in deep le…" at bounding box center [383, 317] width 646 height 463
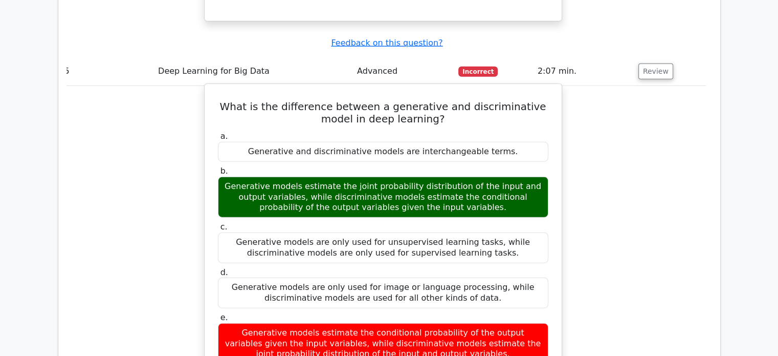
click at [416, 100] on h5 "What is the difference between a generative and discriminative model in deep le…" at bounding box center [383, 112] width 333 height 25
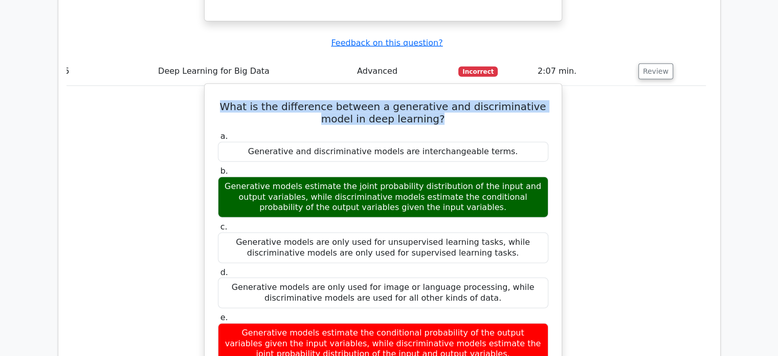
click at [416, 100] on h5 "What is the difference between a generative and discriminative model in deep le…" at bounding box center [383, 112] width 333 height 25
copy div "What is the difference between a generative and discriminative model in deep le…"
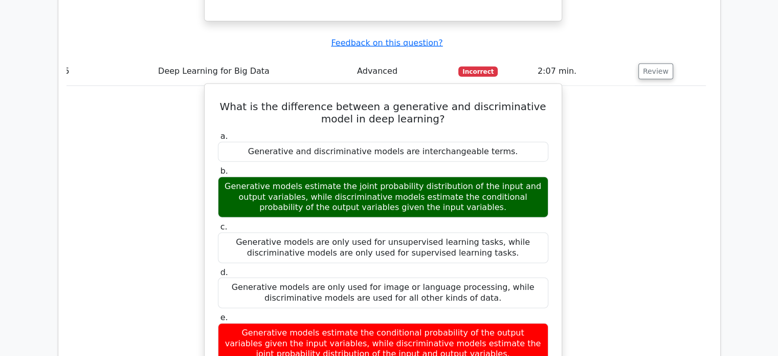
click at [292, 177] on div "Generative models estimate the joint probability distribution of the input and …" at bounding box center [383, 197] width 331 height 41
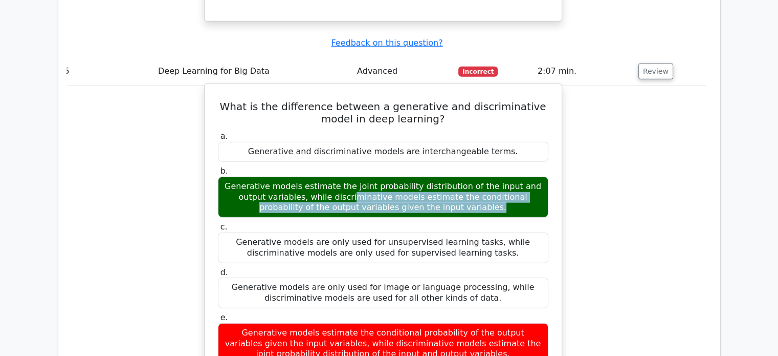
click at [292, 177] on div "Generative models estimate the joint probability distribution of the input and …" at bounding box center [383, 197] width 331 height 41
copy div "Generative models estimate the joint probability distribution of the input and …"
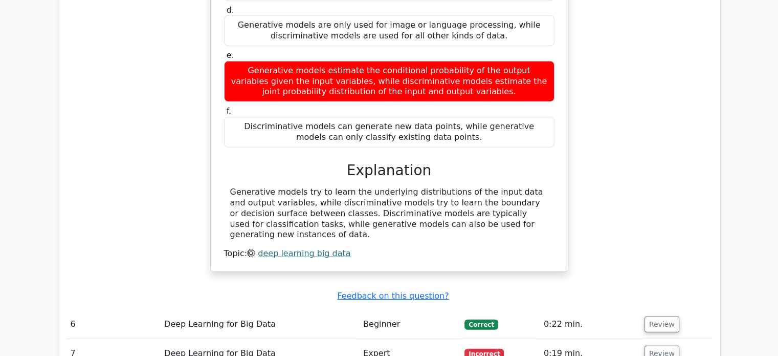
scroll to position [2998, 0]
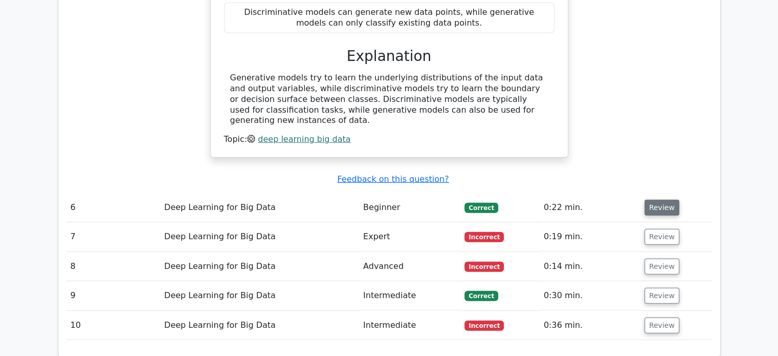
click at [668, 200] on button "Review" at bounding box center [662, 208] width 35 height 16
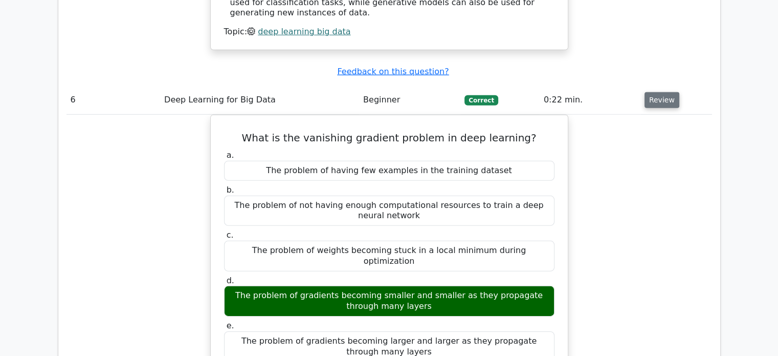
scroll to position [3107, 0]
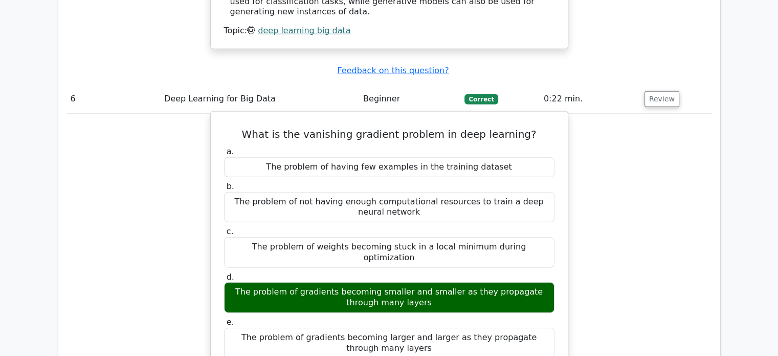
click at [473, 116] on div "What is the vanishing gradient problem in deep learning? a. The problem of havi…" at bounding box center [389, 350] width 349 height 468
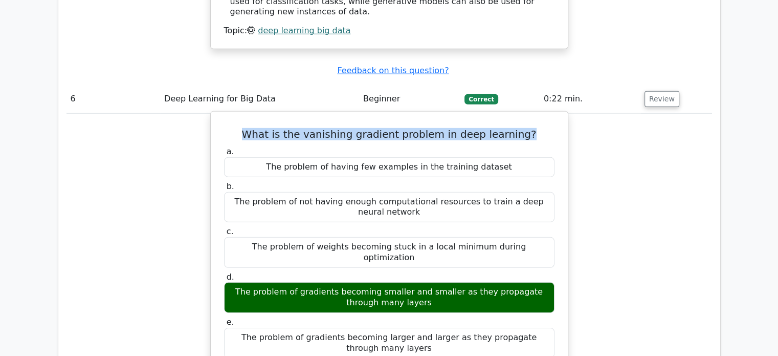
click at [473, 116] on div "What is the vanishing gradient problem in deep learning? a. The problem of havi…" at bounding box center [389, 350] width 349 height 468
copy div "What is the vanishing gradient problem in deep learning?"
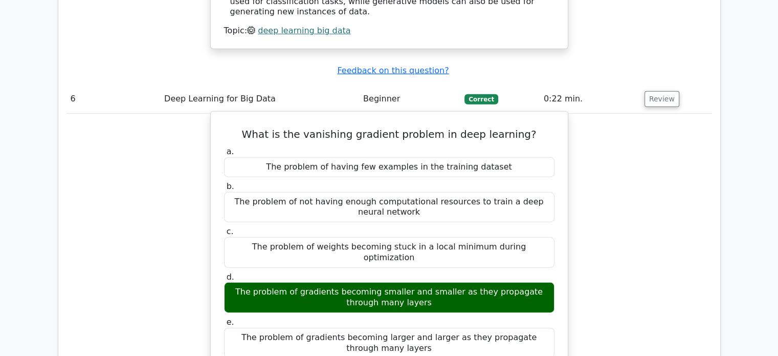
click at [356, 282] on div "The problem of gradients becoming smaller and smaller as they propagate through…" at bounding box center [389, 297] width 331 height 31
copy div "The problem of gradients becoming smaller and smaller as they propagate through…"
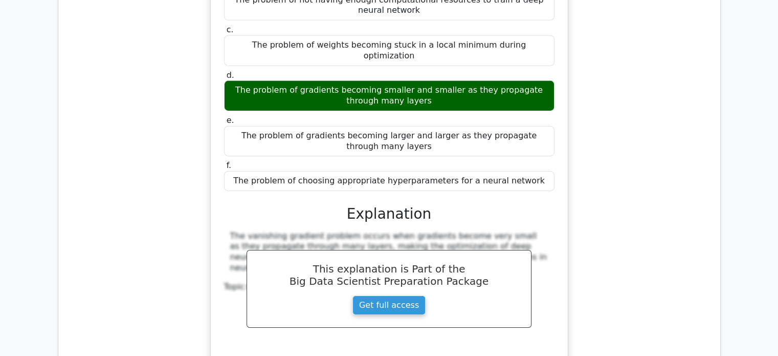
scroll to position [3474, 0]
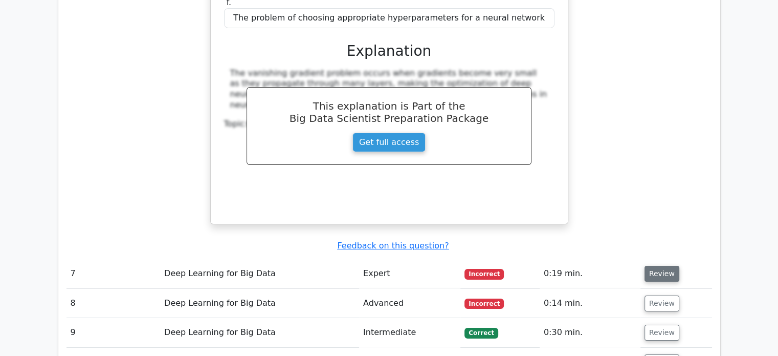
click at [654, 266] on button "Review" at bounding box center [662, 274] width 35 height 16
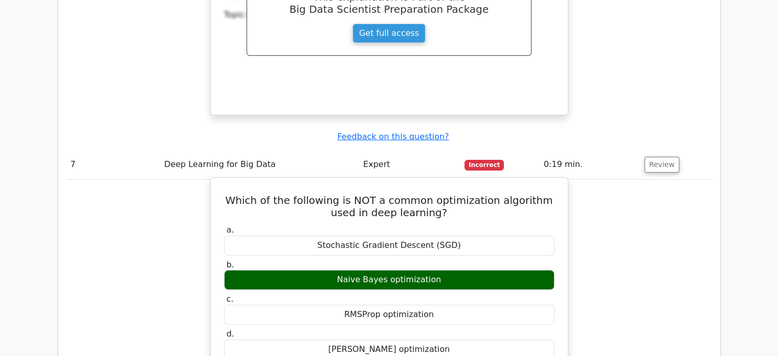
scroll to position [3592, 0]
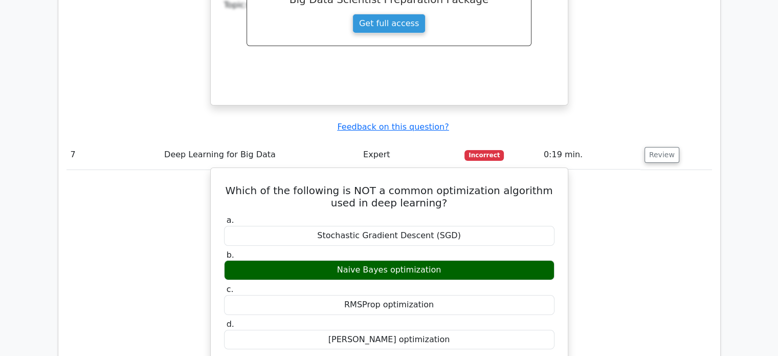
click at [391, 184] on h5 "Which of the following is NOT a common optimization algorithm used in deep lear…" at bounding box center [389, 196] width 333 height 25
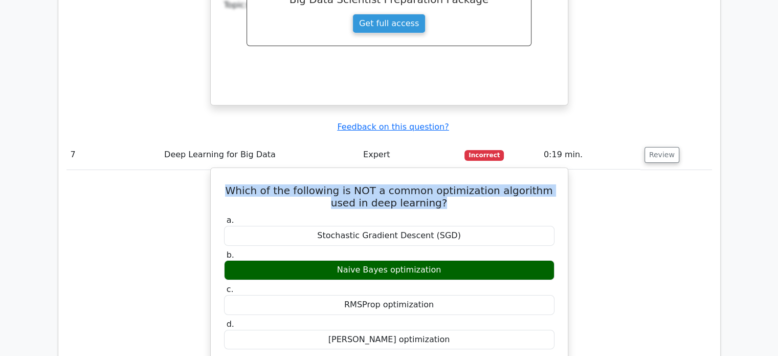
click at [391, 184] on h5 "Which of the following is NOT a common optimization algorithm used in deep lear…" at bounding box center [389, 196] width 333 height 25
click at [368, 260] on div "Naive Bayes optimization" at bounding box center [389, 270] width 331 height 20
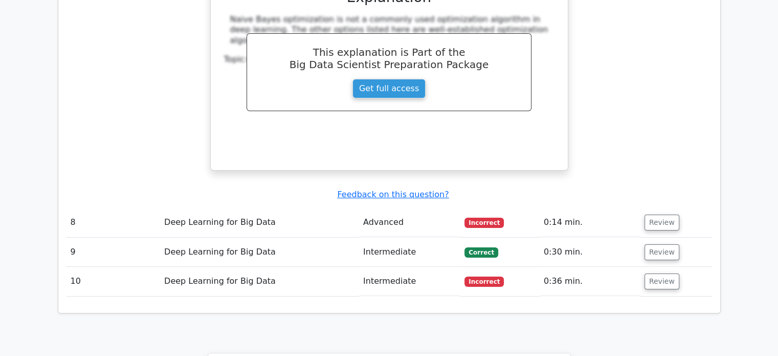
scroll to position [4002, 0]
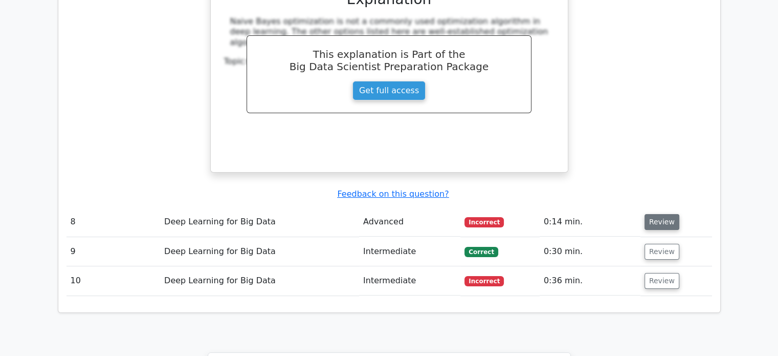
click at [649, 214] on button "Review" at bounding box center [662, 222] width 35 height 16
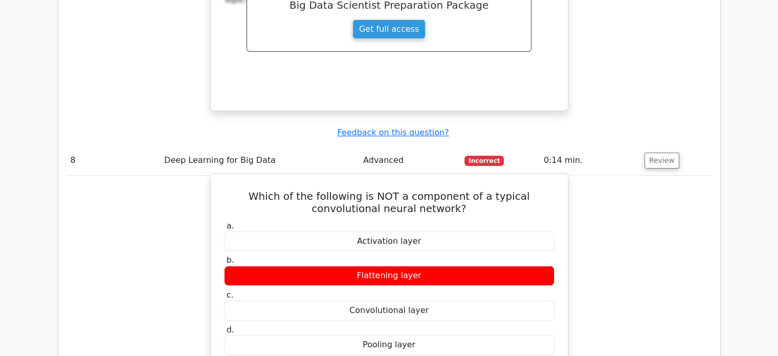
scroll to position [4064, 0]
click at [363, 190] on h5 "Which of the following is NOT a component of a typical convolutional neural net…" at bounding box center [389, 202] width 333 height 25
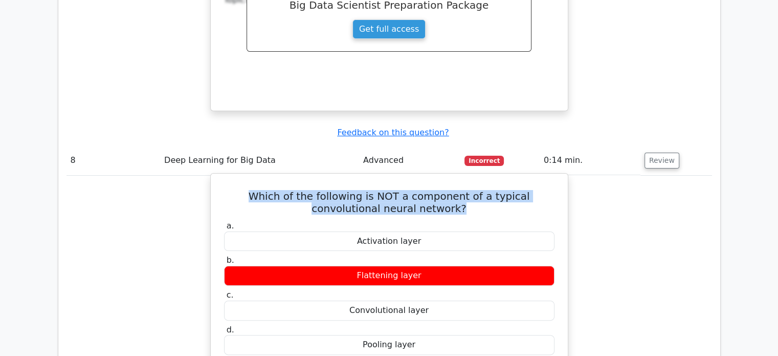
click at [363, 190] on h5 "Which of the following is NOT a component of a typical convolutional neural net…" at bounding box center [389, 202] width 333 height 25
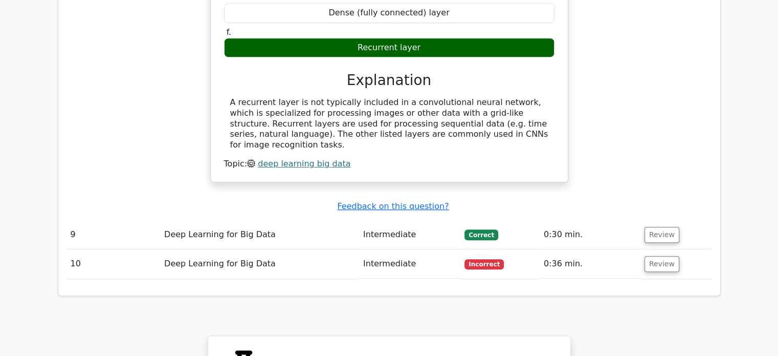
scroll to position [4434, 0]
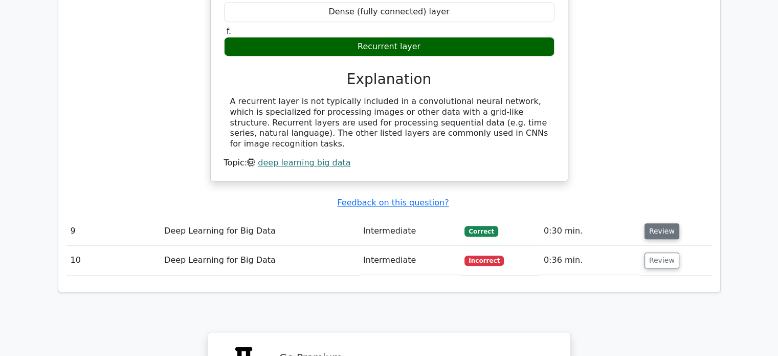
click at [670, 223] on button "Review" at bounding box center [662, 231] width 35 height 16
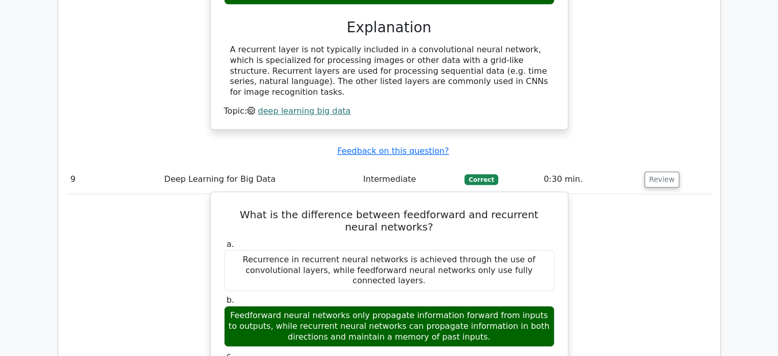
scroll to position [4556, 0]
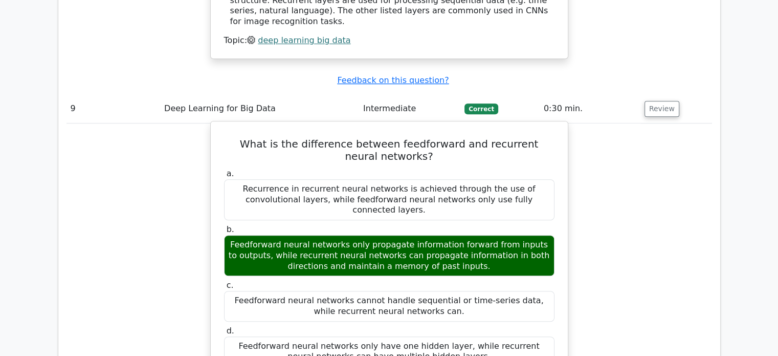
click at [502, 138] on h5 "What is the difference between feedforward and recurrent neural networks?" at bounding box center [389, 150] width 333 height 25
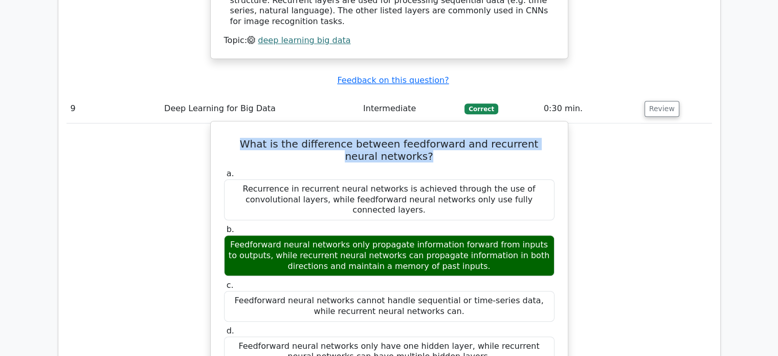
click at [502, 138] on h5 "What is the difference between feedforward and recurrent neural networks?" at bounding box center [389, 150] width 333 height 25
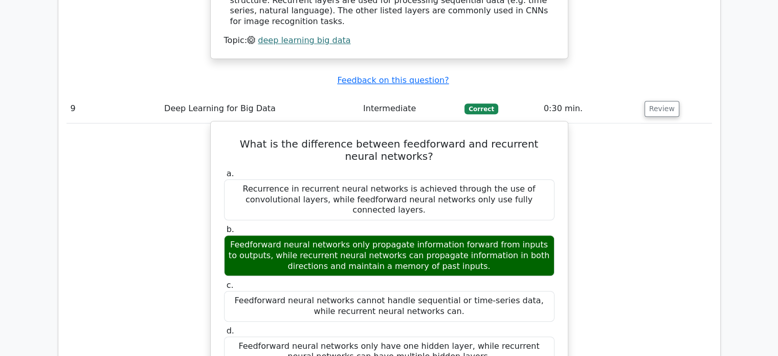
click at [408, 235] on div "Feedforward neural networks only propagate information forward from inputs to o…" at bounding box center [389, 255] width 331 height 41
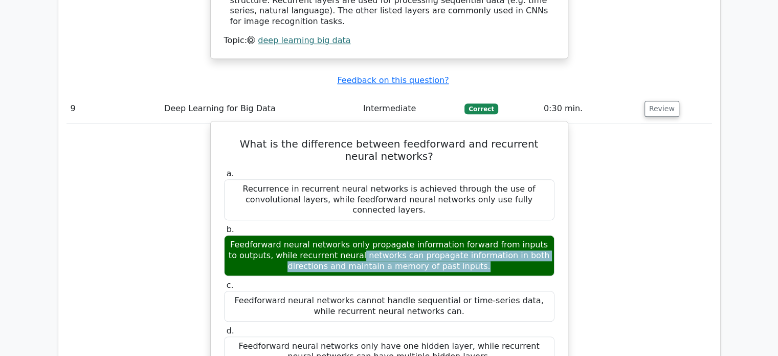
click at [408, 235] on div "Feedforward neural networks only propagate information forward from inputs to o…" at bounding box center [389, 255] width 331 height 41
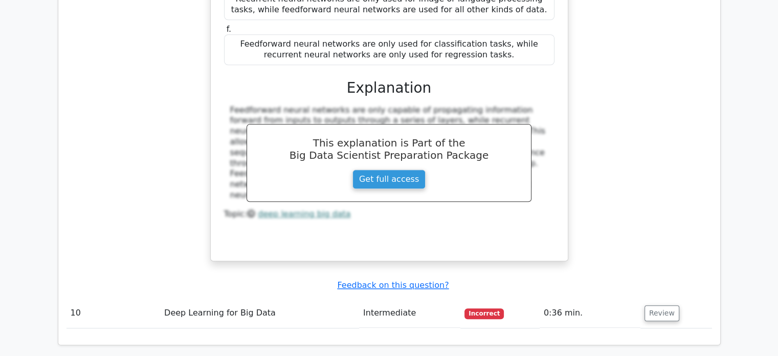
scroll to position [4949, 0]
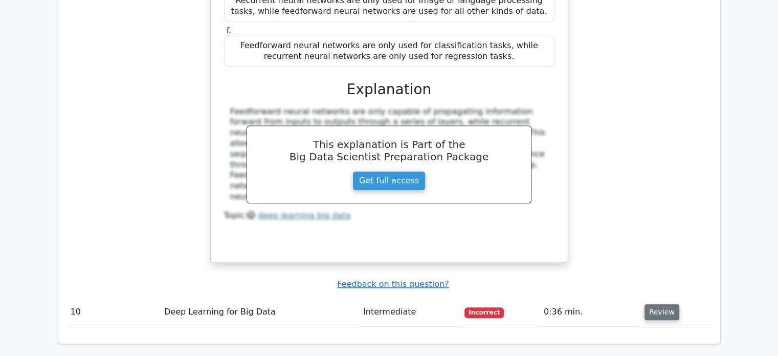
click at [666, 304] on button "Review" at bounding box center [662, 312] width 35 height 16
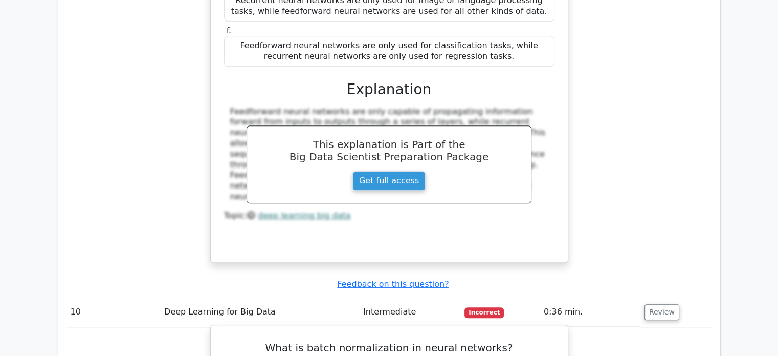
scroll to position [5058, 0]
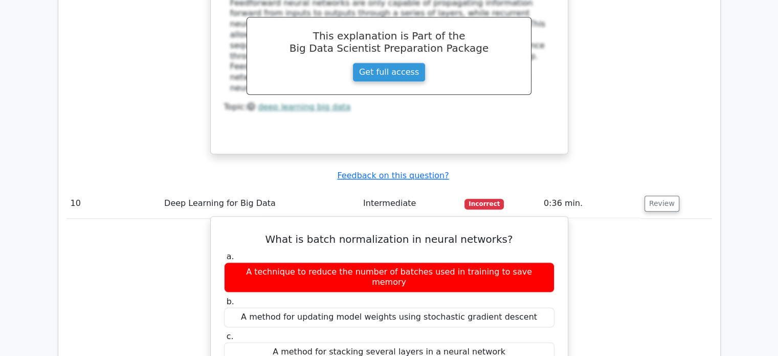
click at [386, 233] on h5 "What is batch normalization in neural networks?" at bounding box center [389, 239] width 333 height 12
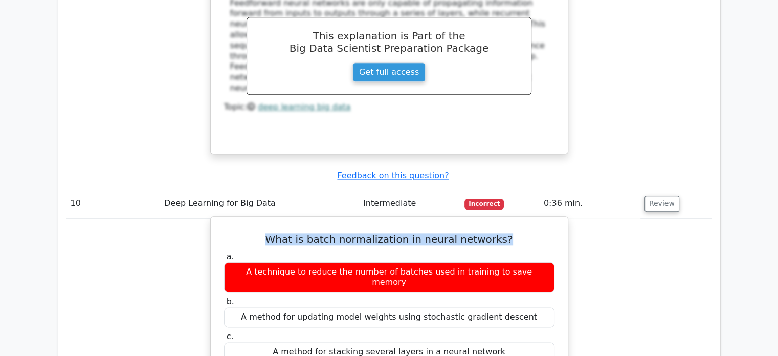
click at [386, 233] on h5 "What is batch normalization in neural networks?" at bounding box center [389, 239] width 333 height 12
